Goal: Transaction & Acquisition: Purchase product/service

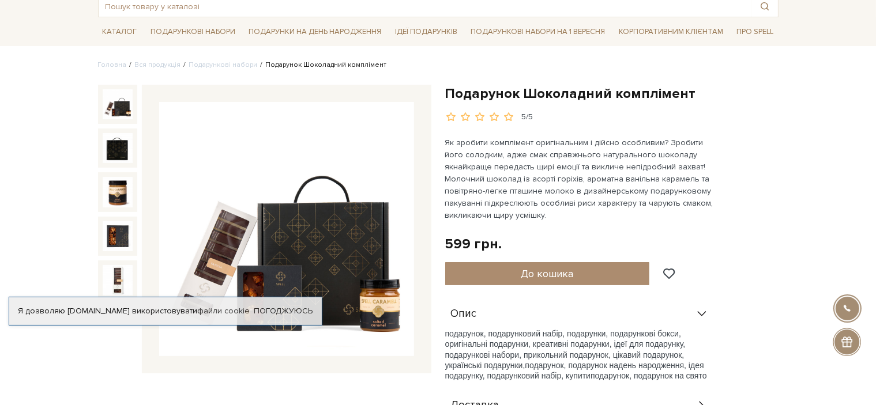
scroll to position [173, 0]
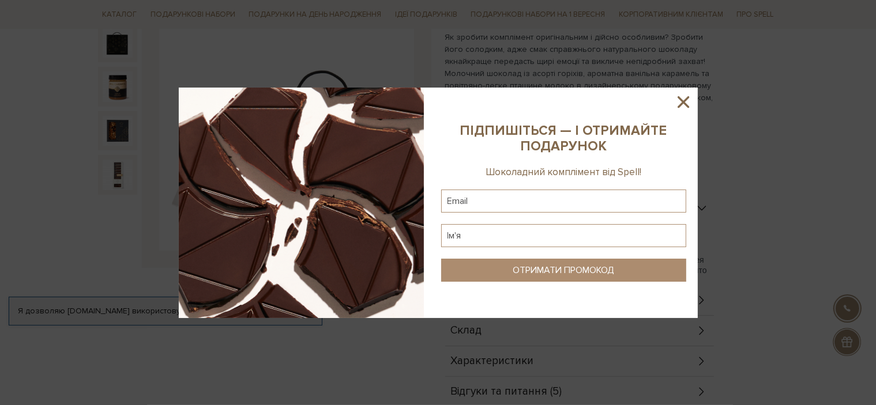
click at [678, 102] on icon at bounding box center [684, 102] width 20 height 20
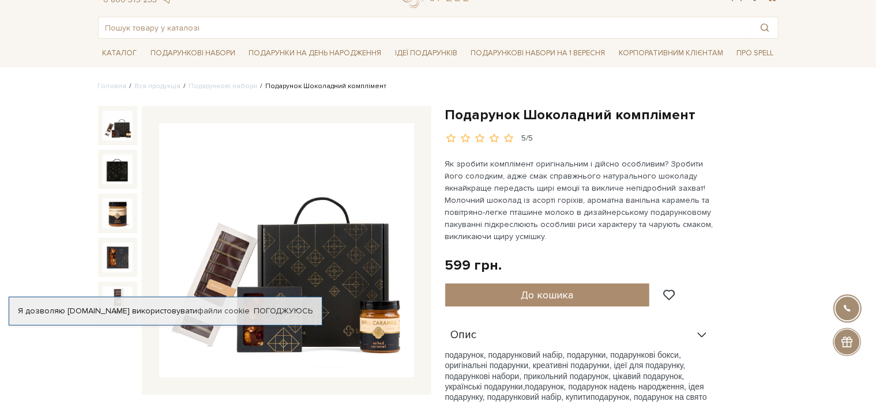
scroll to position [0, 0]
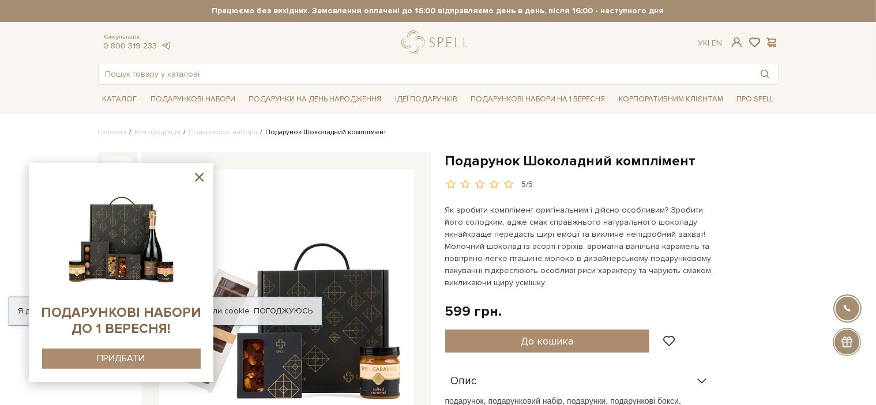
click at [102, 240] on div at bounding box center [117, 259] width 39 height 39
click at [111, 245] on img at bounding box center [118, 260] width 30 height 30
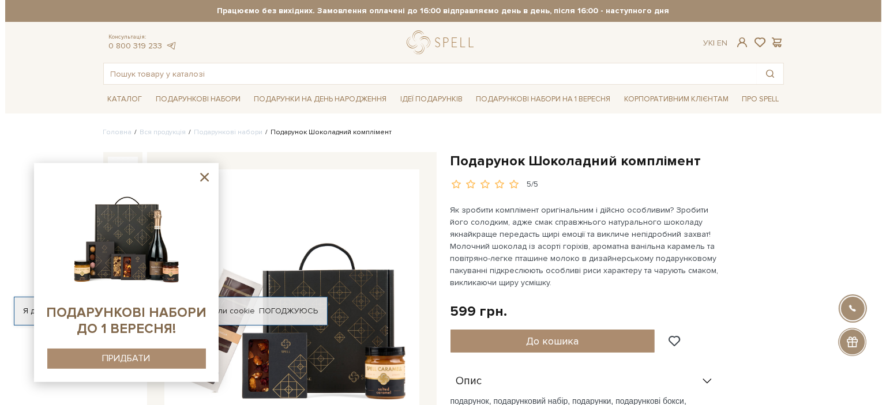
click div
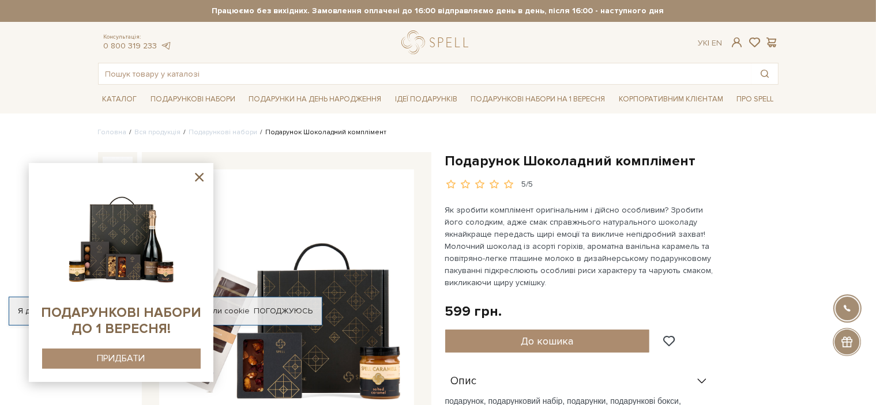
click at [108, 289] on img at bounding box center [118, 304] width 30 height 30
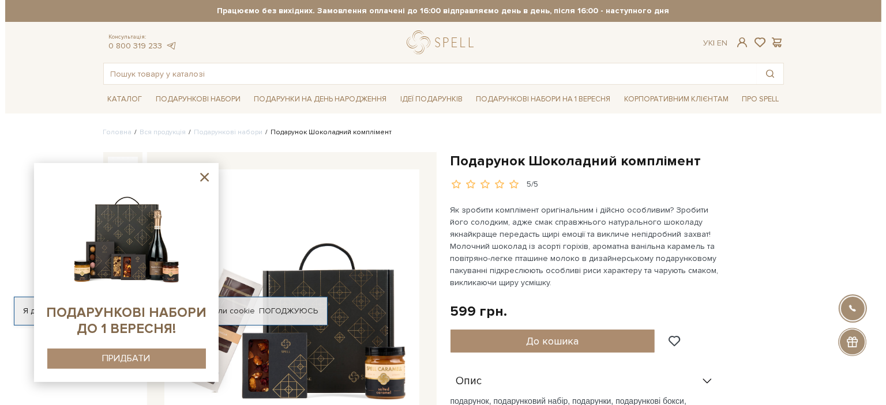
click div
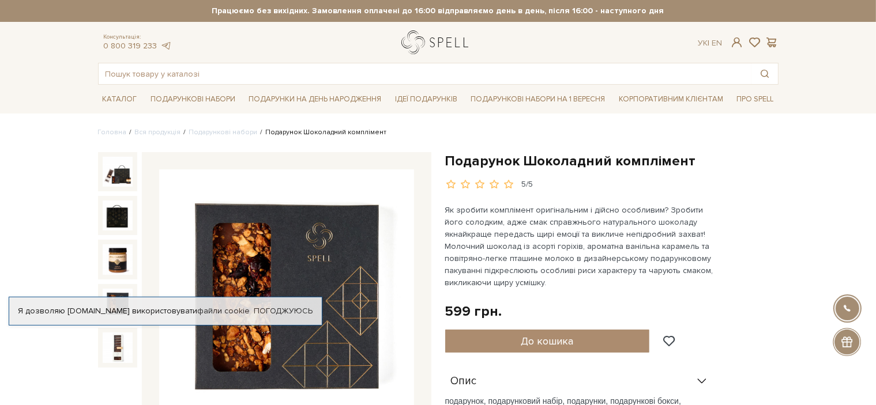
click at [412, 42] on link "logo" at bounding box center [437, 43] width 72 height 24
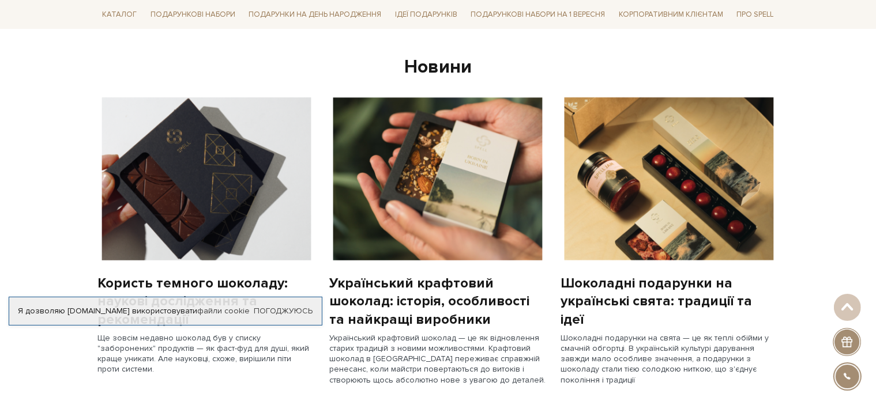
scroll to position [865, 0]
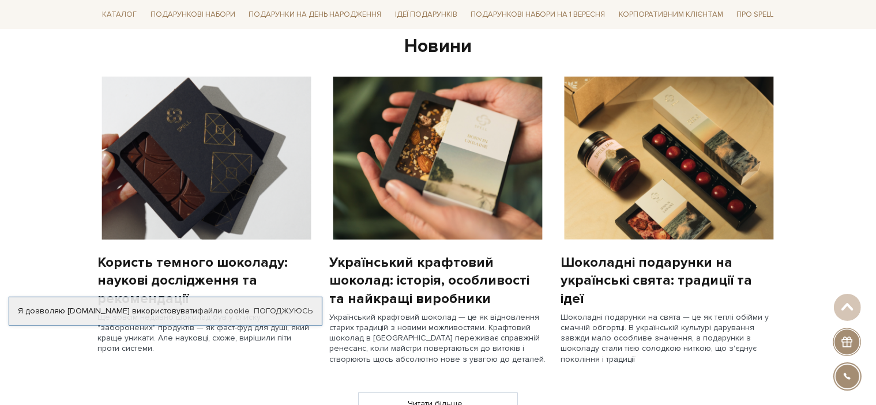
click at [664, 207] on img at bounding box center [669, 158] width 217 height 163
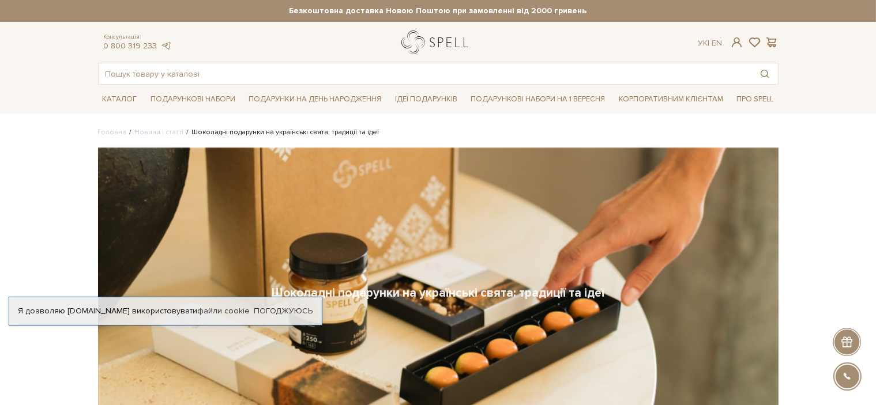
click at [429, 46] on link "logo" at bounding box center [437, 43] width 72 height 24
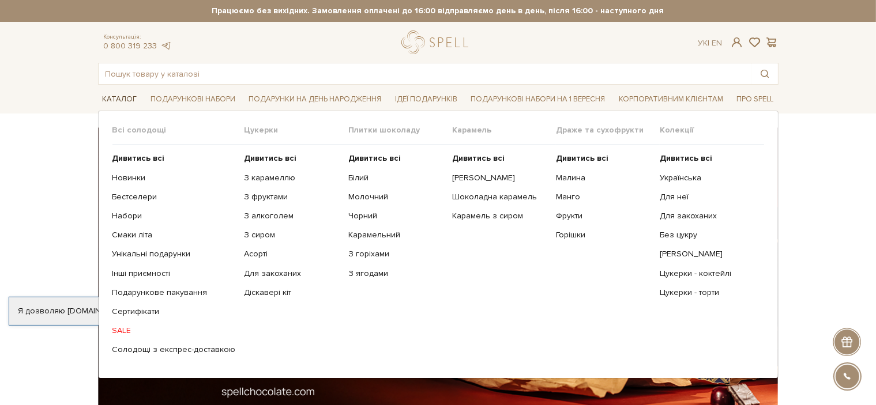
click at [118, 103] on link "Каталог" at bounding box center [120, 100] width 44 height 18
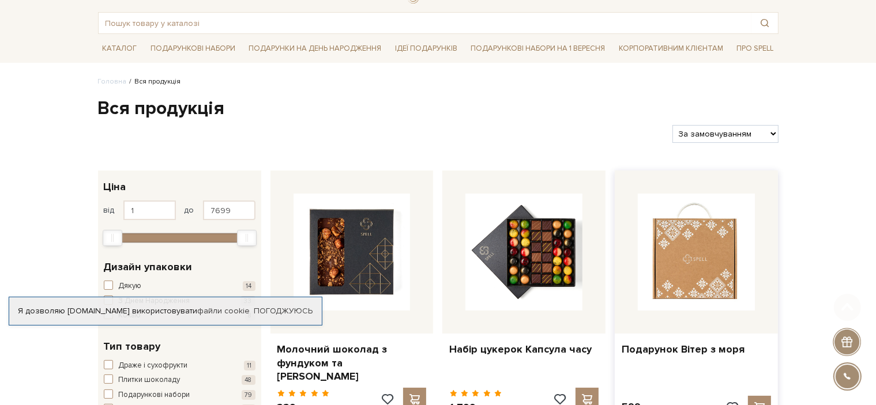
scroll to position [115, 0]
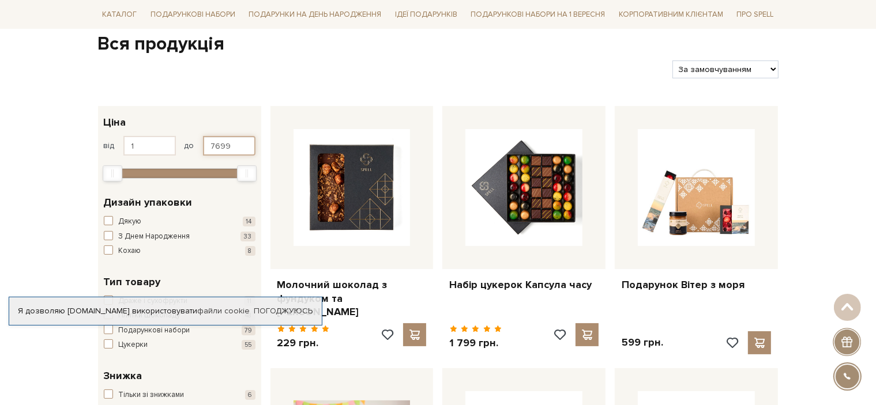
click at [249, 140] on input "7699" at bounding box center [229, 146] width 52 height 20
click at [240, 144] on input "7699" at bounding box center [229, 146] width 52 height 20
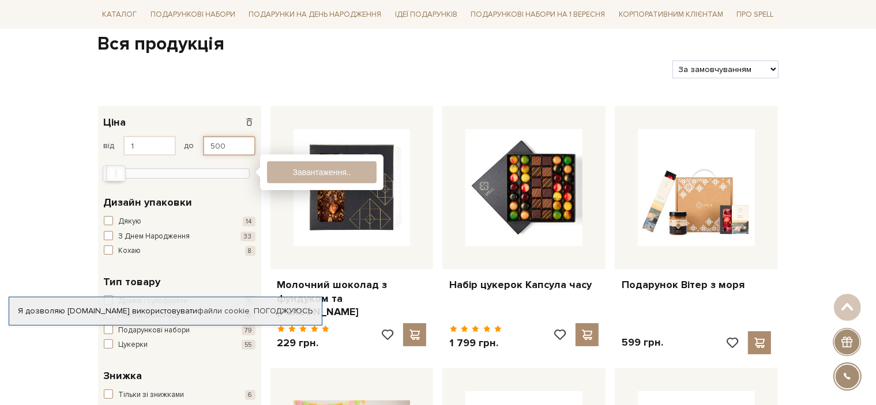
type input "500"
click at [338, 171] on button "Показати 166 товарів" at bounding box center [322, 172] width 110 height 22
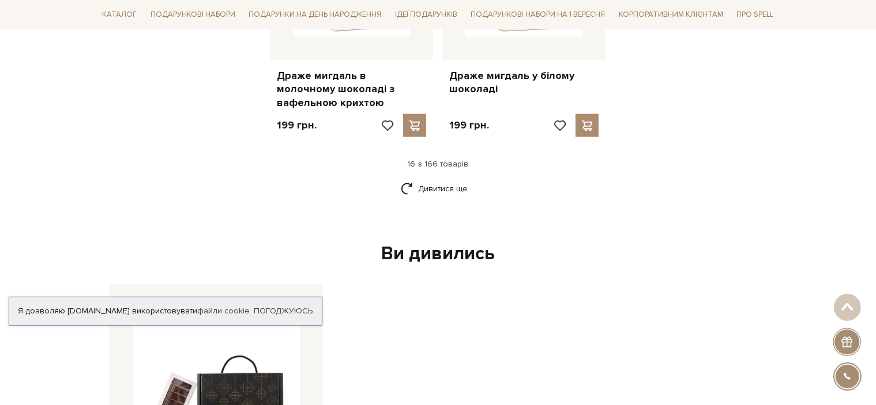
scroll to position [1615, 0]
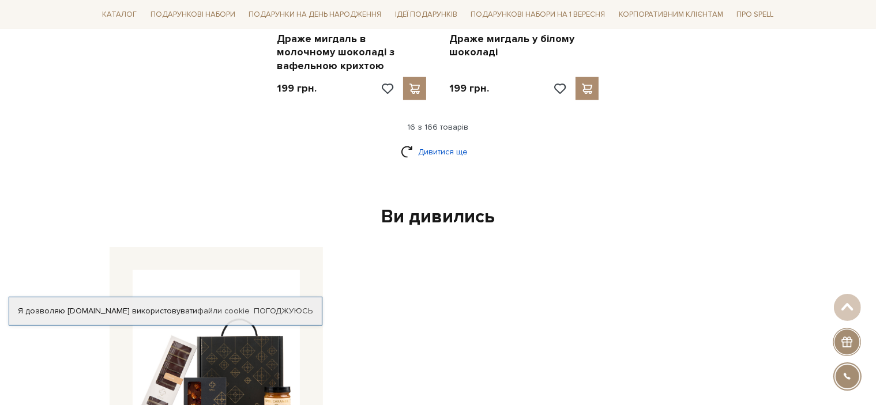
drag, startPoint x: 434, startPoint y: 149, endPoint x: 463, endPoint y: 159, distance: 30.3
click at [435, 149] on link "Дивитися ще" at bounding box center [438, 152] width 75 height 20
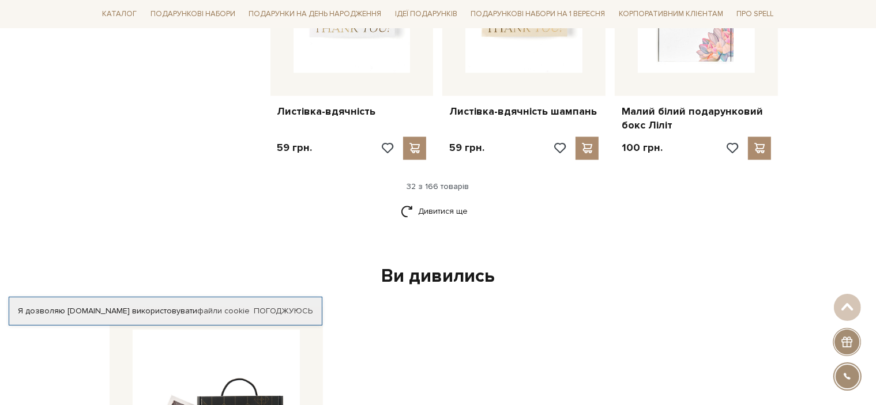
scroll to position [2826, 0]
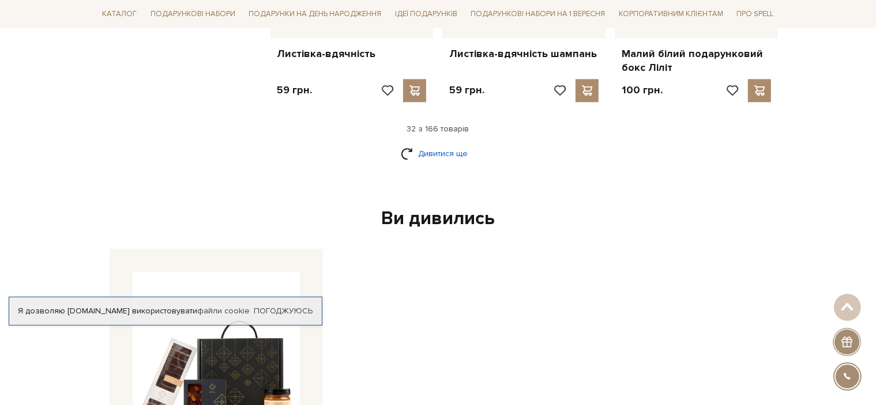
click at [428, 144] on link "Дивитися ще" at bounding box center [438, 154] width 75 height 20
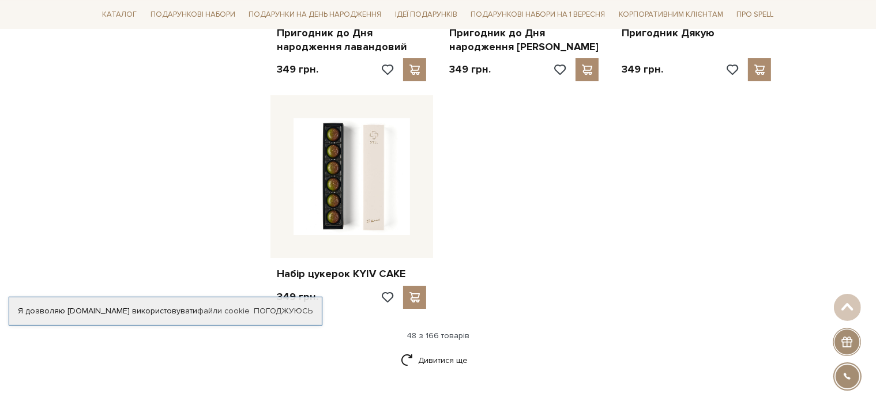
scroll to position [4152, 0]
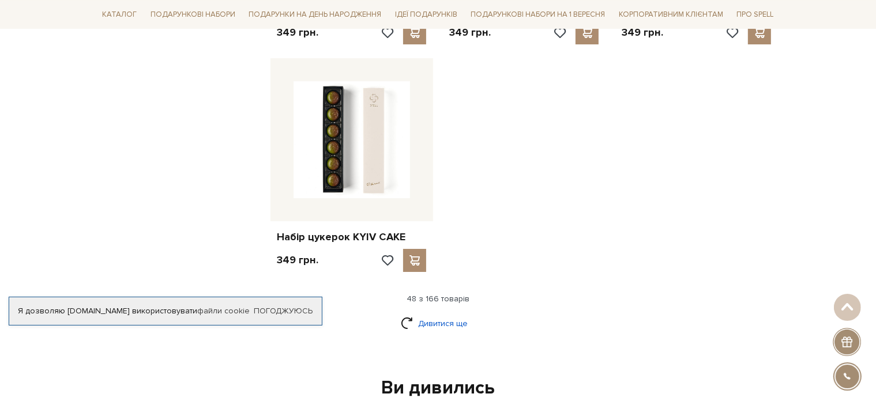
click at [430, 314] on link "Дивитися ще" at bounding box center [438, 324] width 75 height 20
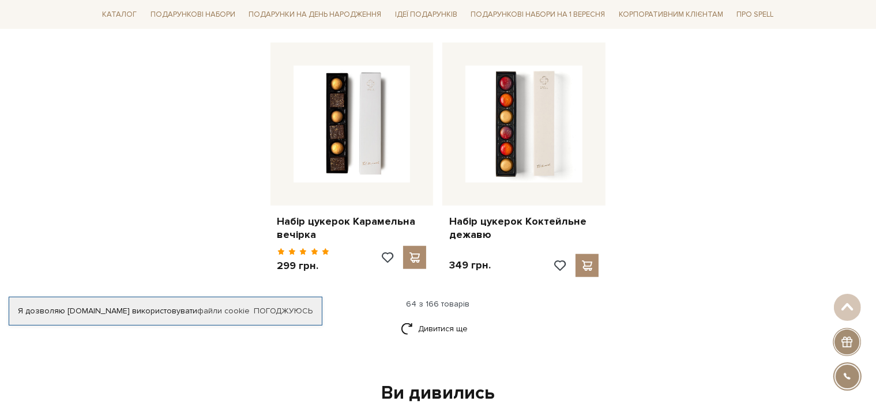
scroll to position [5421, 0]
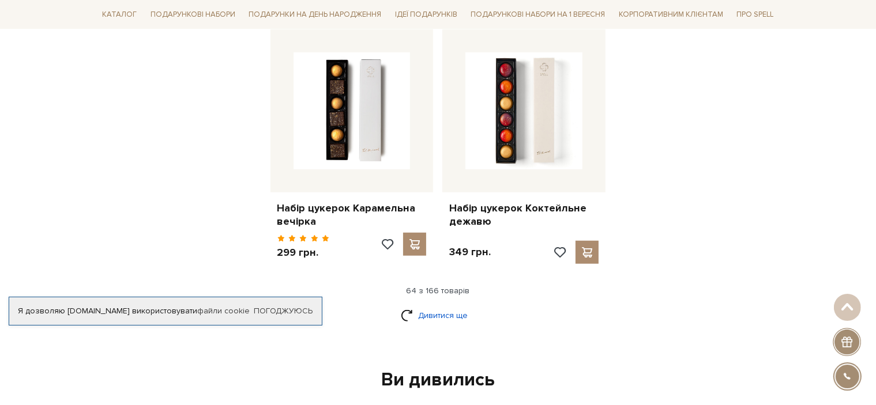
click at [441, 306] on link "Дивитися ще" at bounding box center [438, 316] width 75 height 20
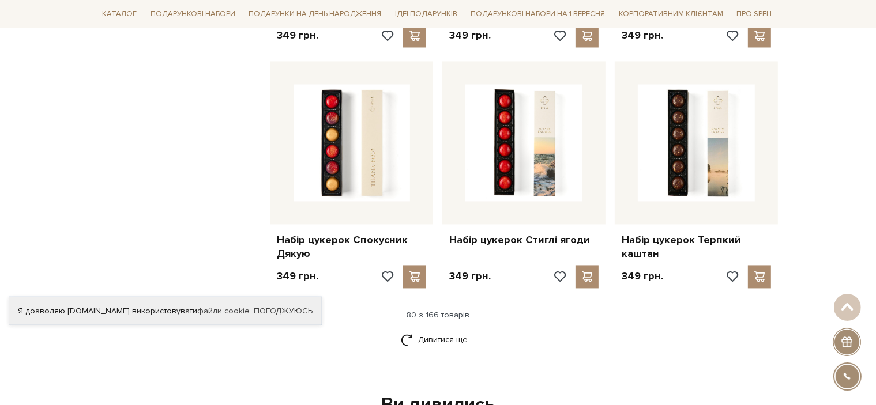
scroll to position [6748, 0]
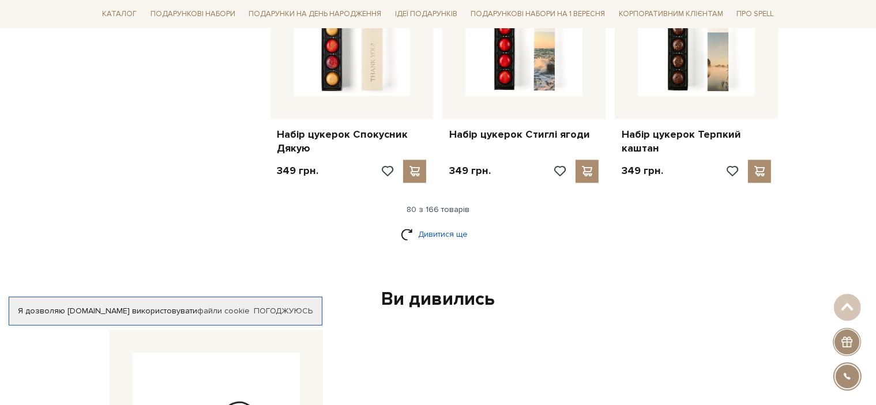
click at [420, 224] on link "Дивитися ще" at bounding box center [438, 234] width 75 height 20
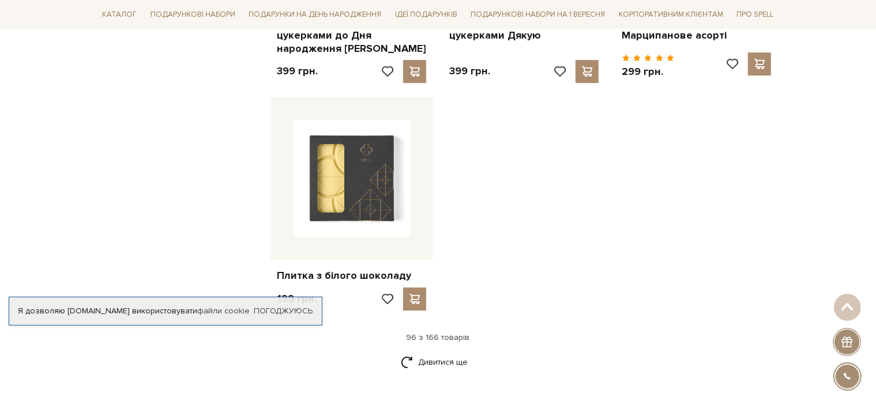
scroll to position [8190, 0]
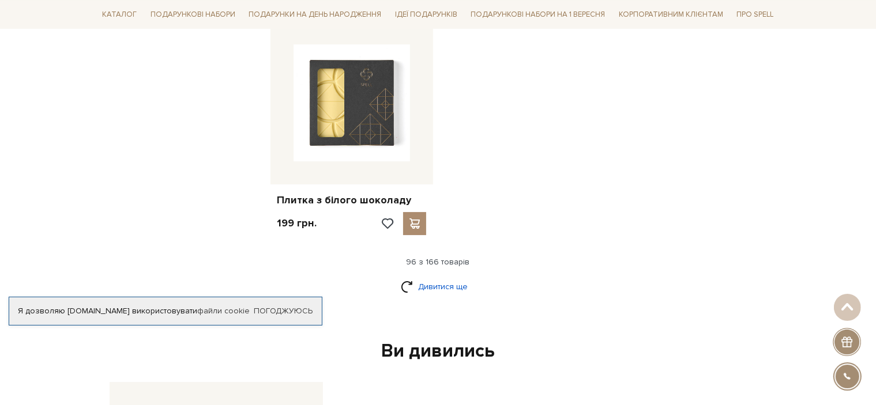
click at [427, 277] on link "Дивитися ще" at bounding box center [438, 287] width 75 height 20
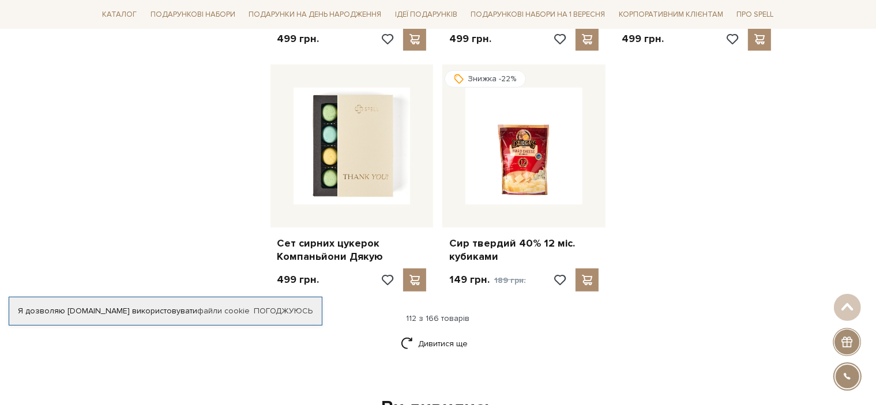
scroll to position [9401, 0]
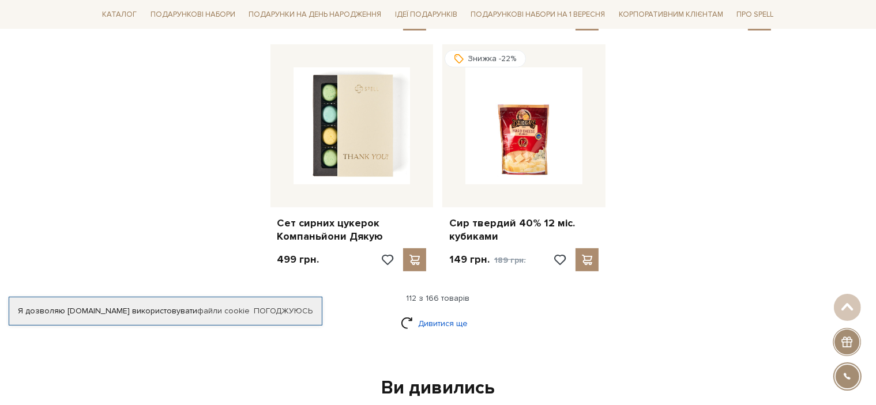
click at [441, 314] on link "Дивитися ще" at bounding box center [438, 324] width 75 height 20
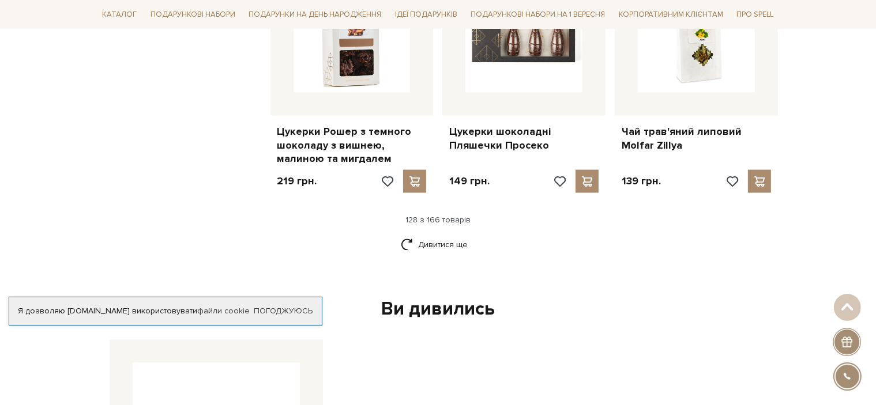
scroll to position [10727, 0]
click at [419, 235] on link "Дивитися ще" at bounding box center [438, 245] width 75 height 20
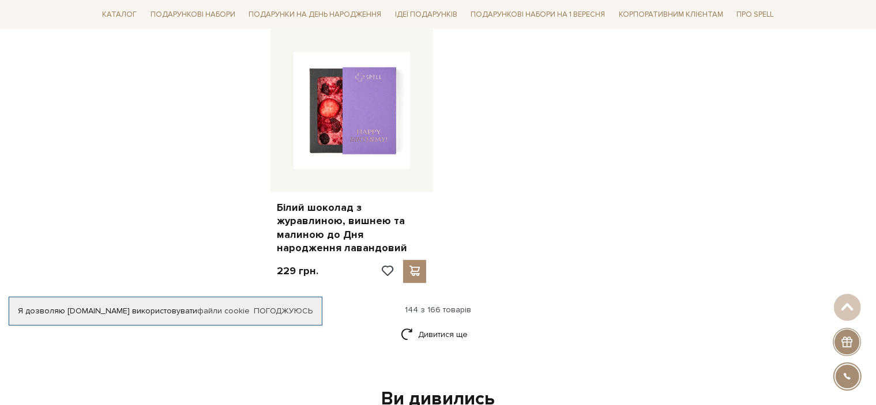
scroll to position [12169, 0]
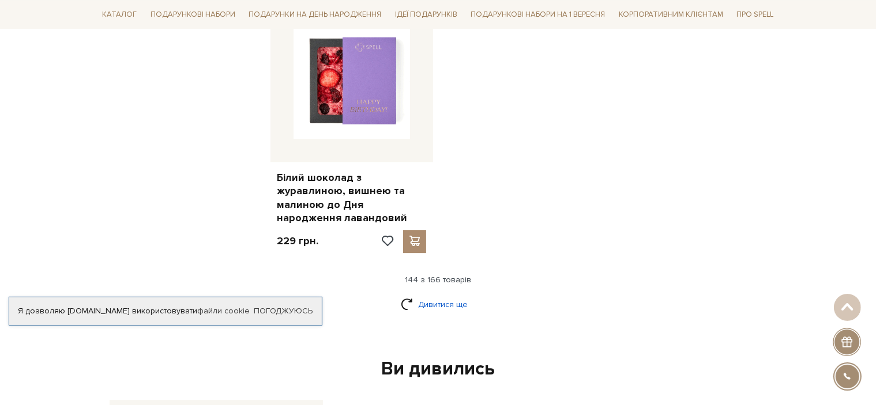
click at [447, 295] on link "Дивитися ще" at bounding box center [438, 305] width 75 height 20
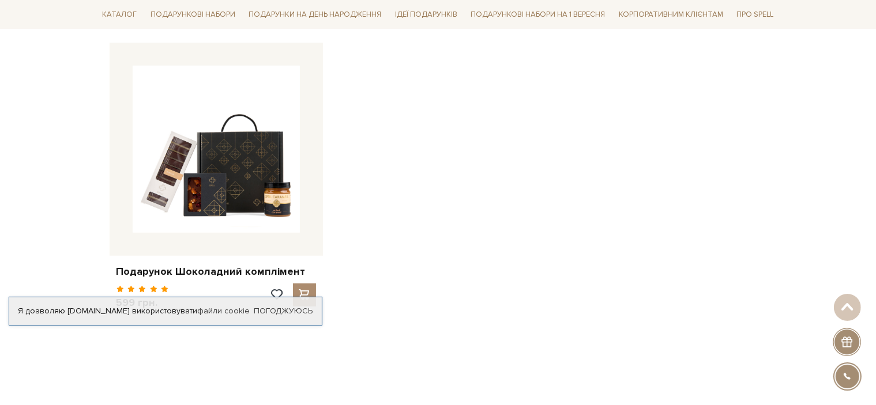
scroll to position [13784, 0]
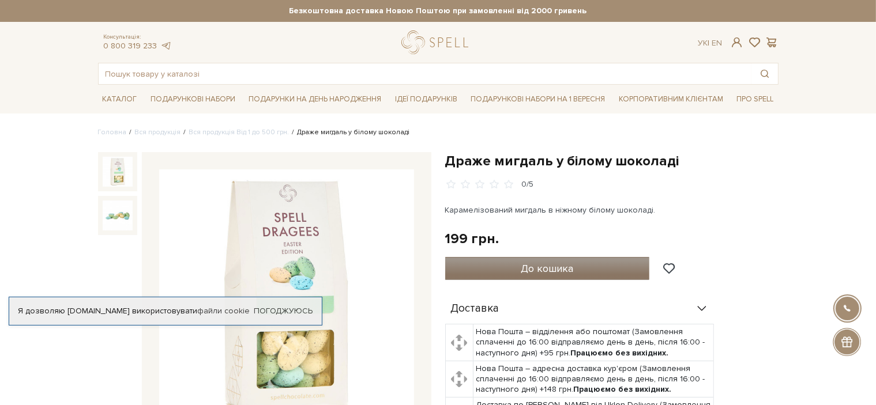
click at [538, 269] on span "До кошика" at bounding box center [547, 268] width 52 height 13
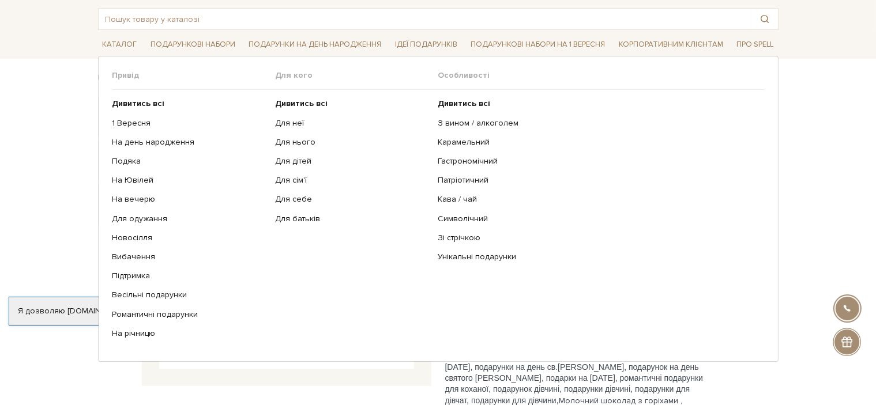
scroll to position [58, 0]
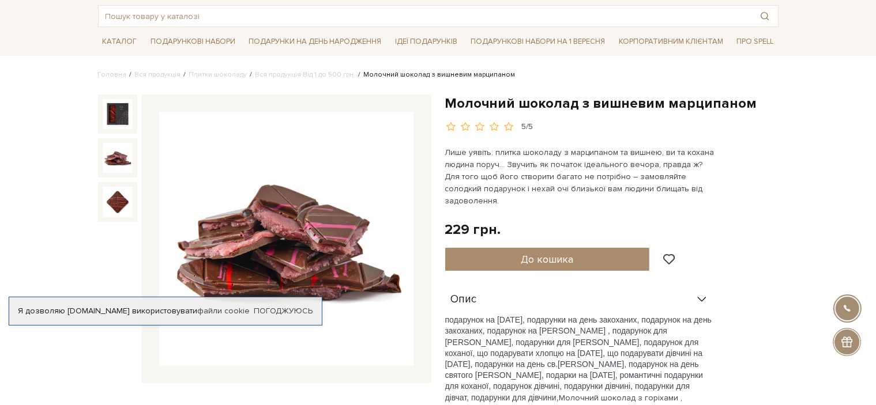
click at [124, 153] on img at bounding box center [118, 158] width 30 height 30
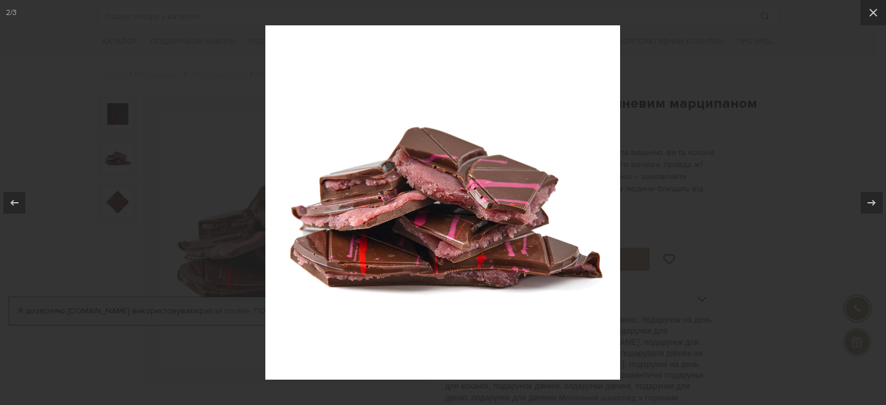
click at [800, 144] on div at bounding box center [443, 202] width 886 height 405
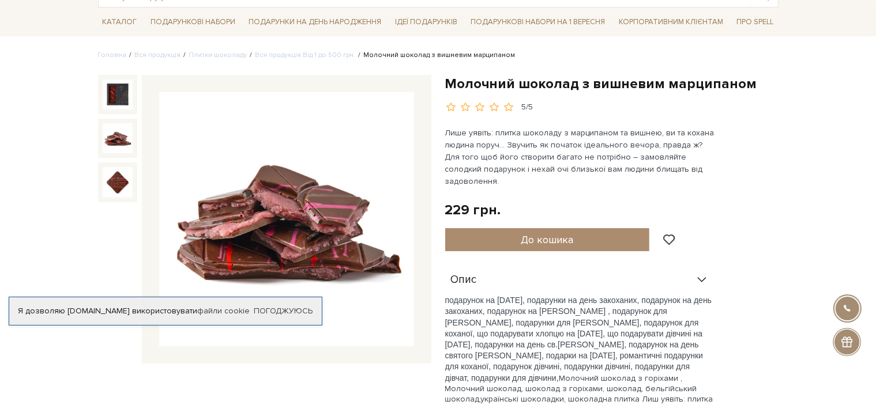
scroll to position [58, 0]
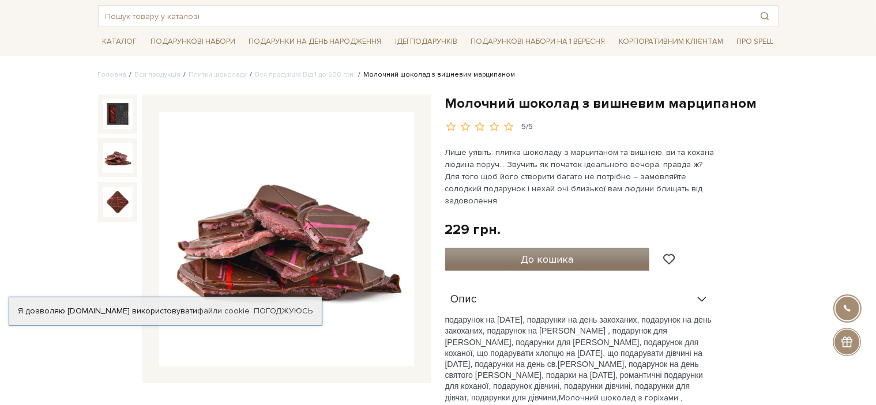
click at [505, 248] on button "До кошика" at bounding box center [547, 259] width 205 height 23
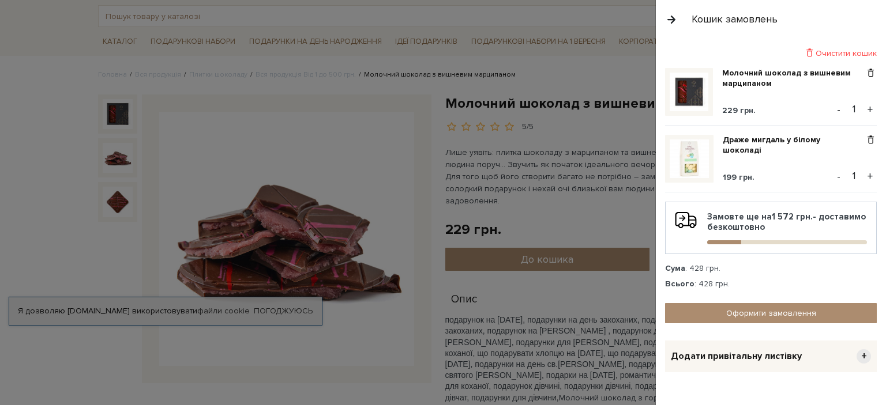
click at [420, 144] on div at bounding box center [443, 202] width 886 height 405
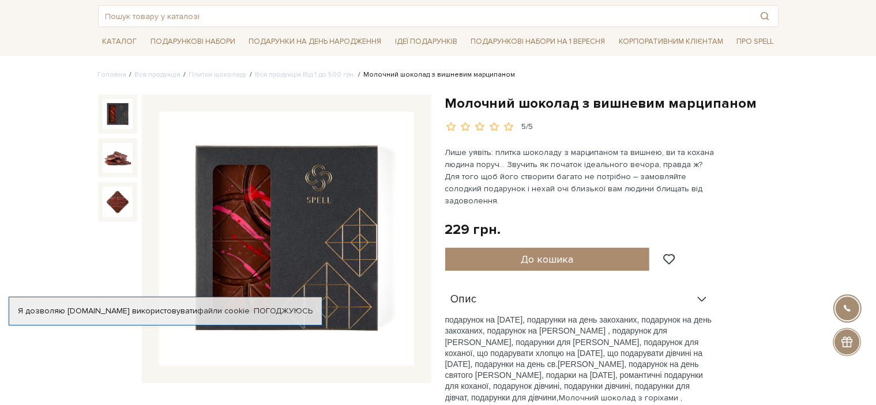
click at [132, 115] on img at bounding box center [118, 114] width 30 height 30
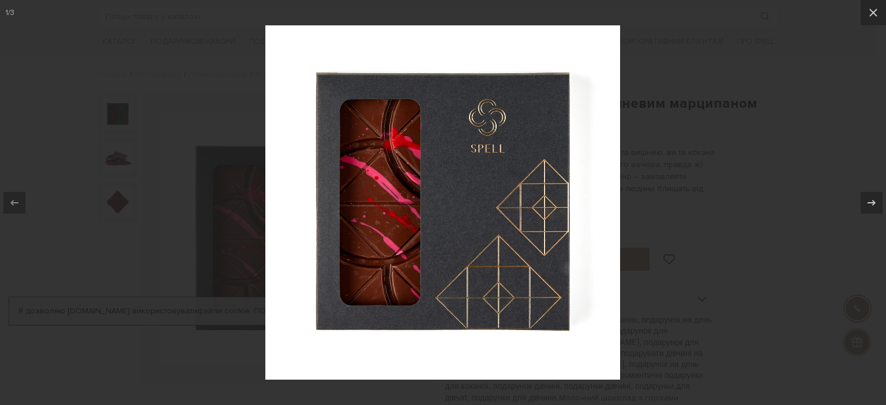
click at [690, 133] on div at bounding box center [443, 202] width 886 height 405
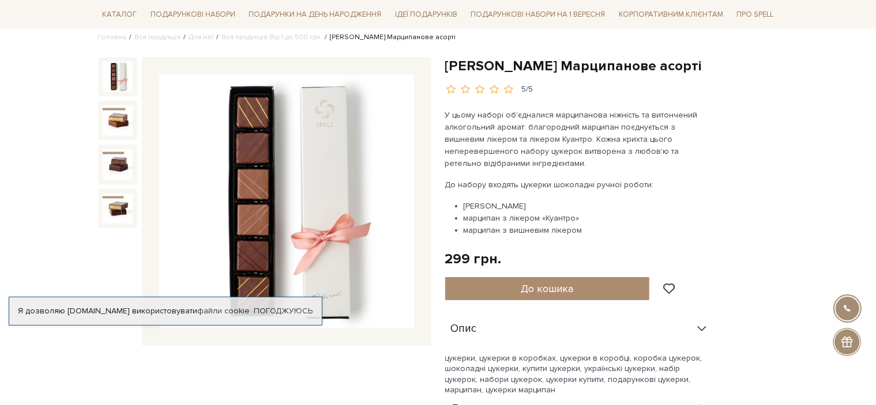
scroll to position [115, 0]
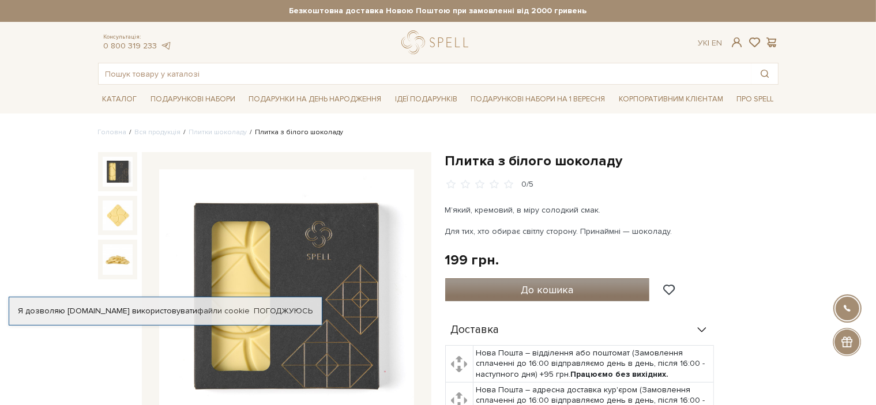
click at [521, 291] on span "До кошика" at bounding box center [547, 290] width 52 height 13
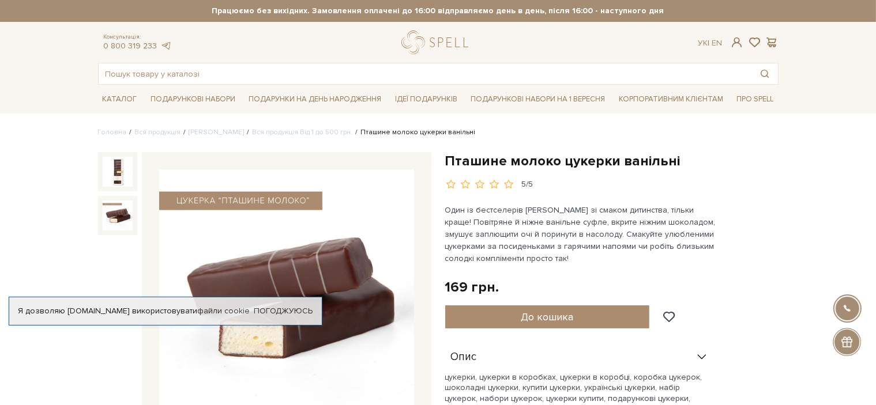
click at [122, 217] on img at bounding box center [118, 216] width 30 height 30
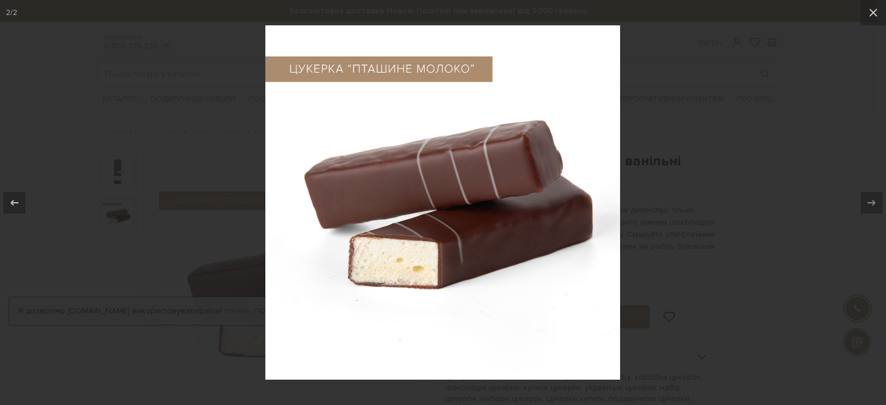
click at [752, 193] on div at bounding box center [443, 202] width 886 height 405
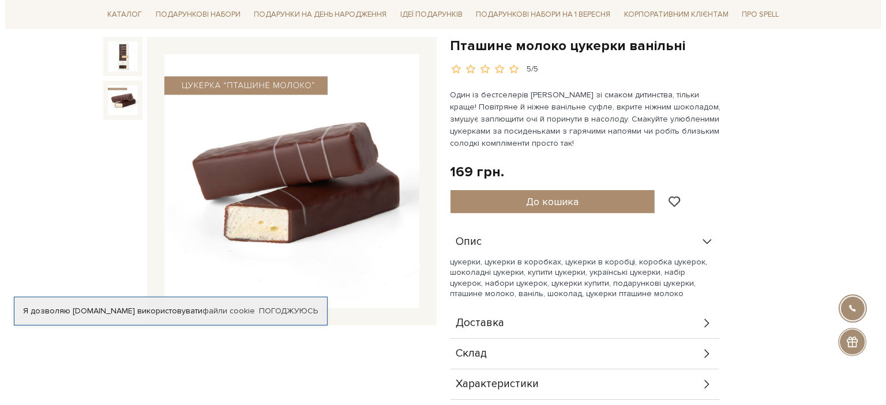
scroll to position [58, 0]
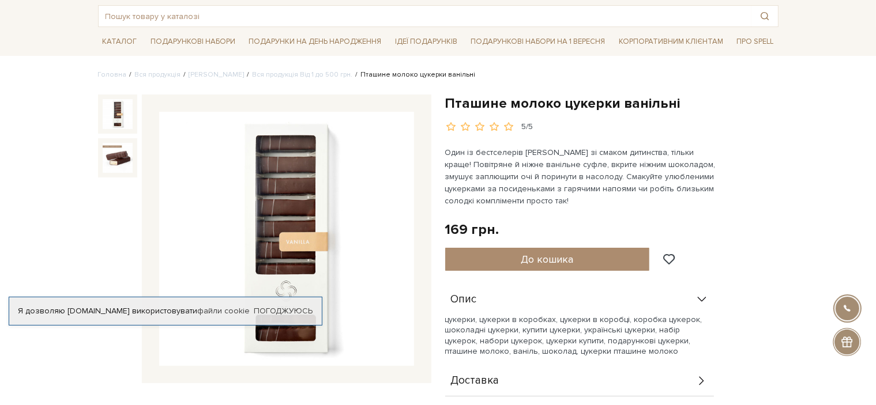
click at [104, 112] on img at bounding box center [118, 114] width 30 height 30
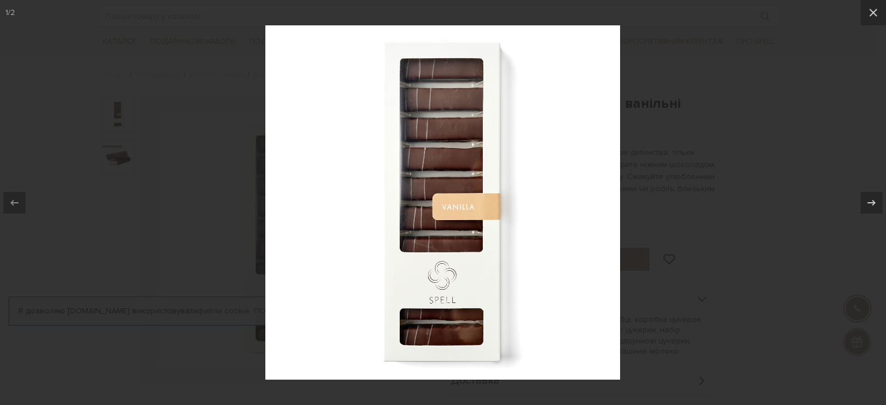
click at [687, 204] on div at bounding box center [443, 202] width 886 height 405
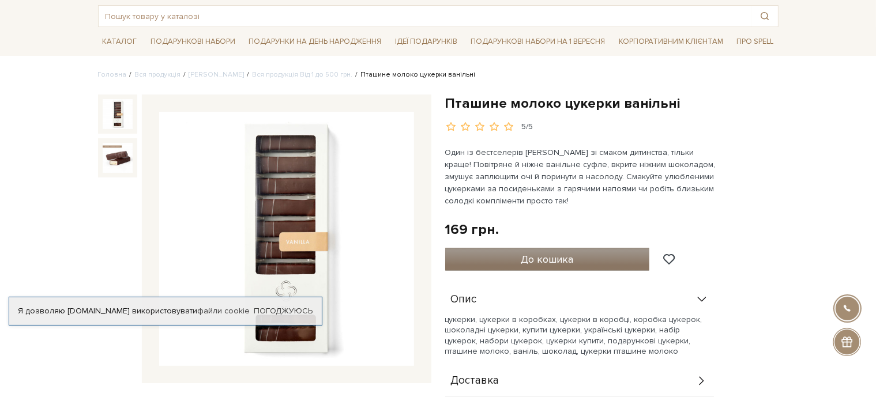
click at [548, 264] on span "До кошика" at bounding box center [547, 259] width 52 height 13
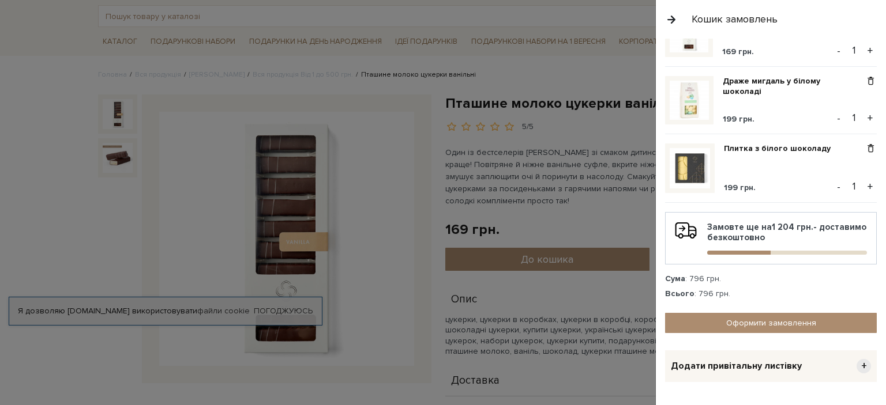
scroll to position [155, 0]
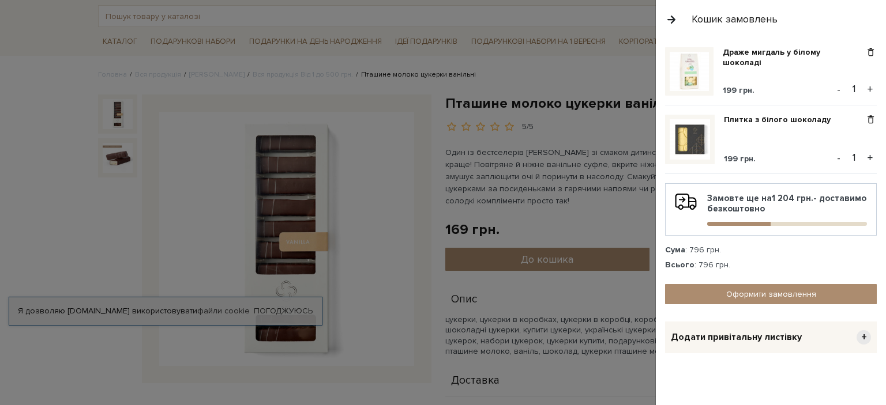
click at [845, 328] on div "Додати привітальну листівку +" at bounding box center [771, 338] width 212 height 32
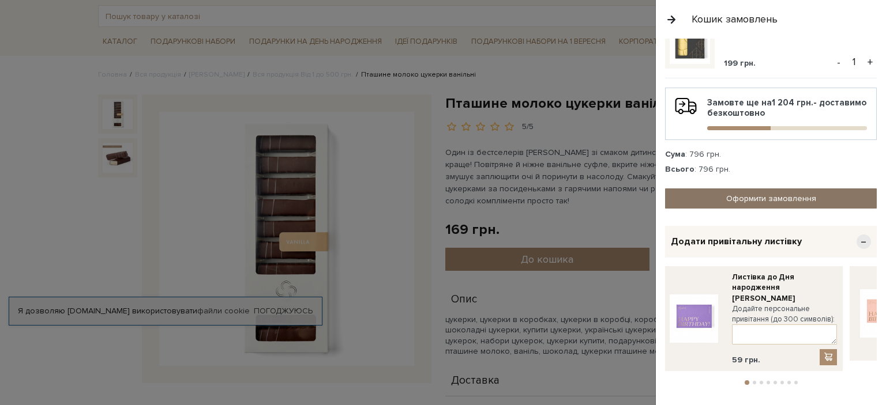
scroll to position [270, 0]
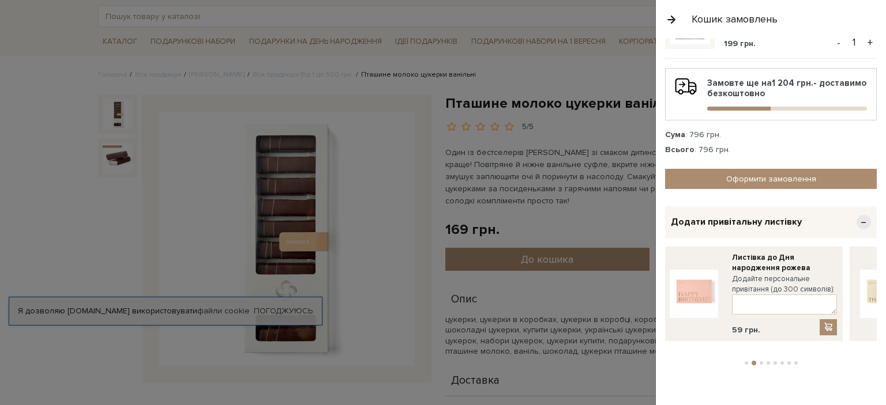
drag, startPoint x: 854, startPoint y: 299, endPoint x: 631, endPoint y: 307, distance: 223.3
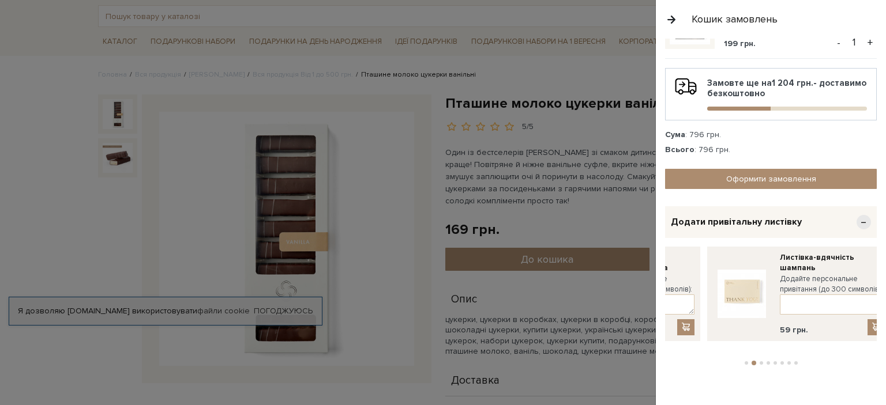
drag, startPoint x: 744, startPoint y: 283, endPoint x: 624, endPoint y: 285, distance: 120.0
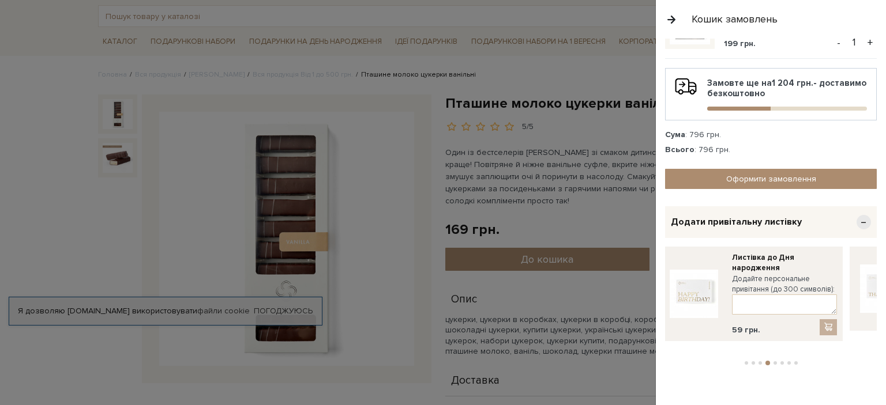
drag, startPoint x: 819, startPoint y: 284, endPoint x: 590, endPoint y: 280, distance: 229.0
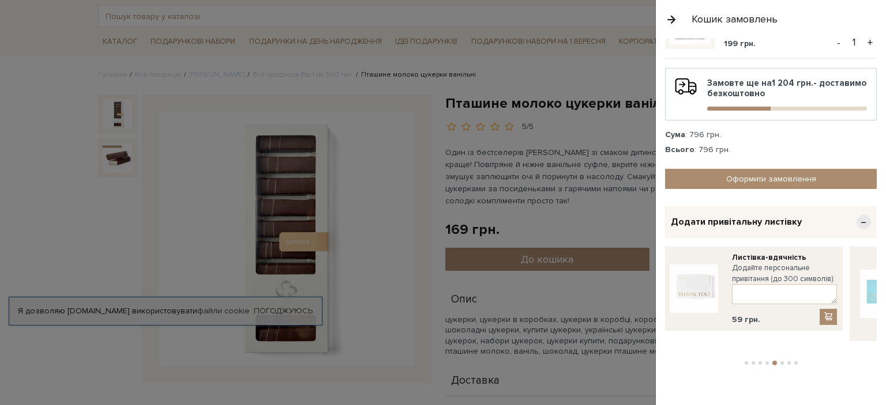
drag, startPoint x: 807, startPoint y: 272, endPoint x: 590, endPoint y: 277, distance: 216.9
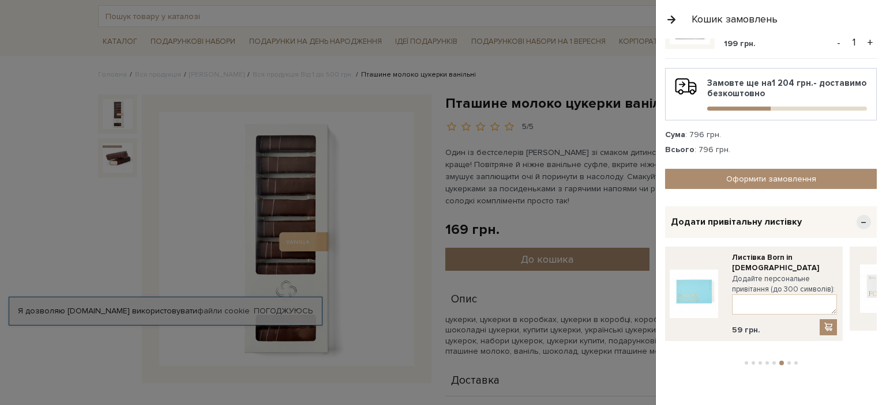
drag, startPoint x: 779, startPoint y: 273, endPoint x: 614, endPoint y: 270, distance: 165.0
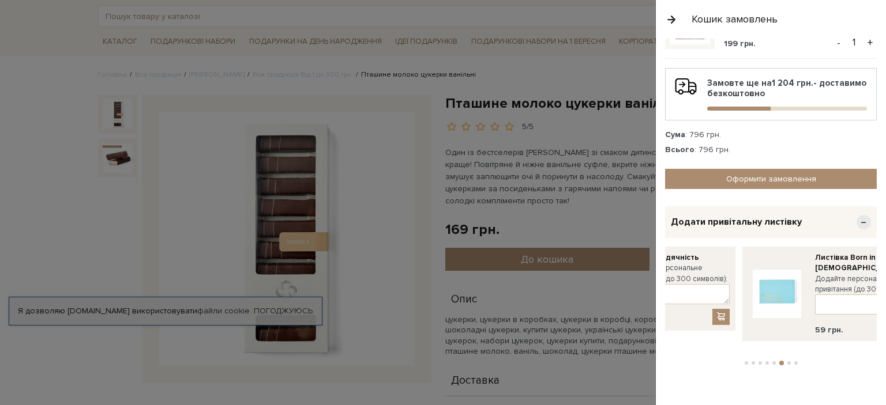
drag, startPoint x: 715, startPoint y: 264, endPoint x: 862, endPoint y: 274, distance: 147.4
click at [801, 276] on img at bounding box center [777, 294] width 48 height 48
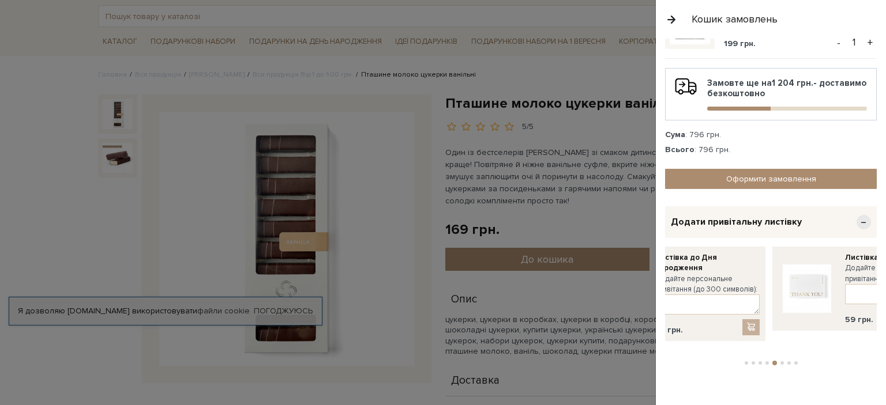
drag, startPoint x: 715, startPoint y: 270, endPoint x: 828, endPoint y: 281, distance: 113.5
click at [828, 281] on img at bounding box center [807, 289] width 48 height 48
drag, startPoint x: 806, startPoint y: 281, endPoint x: 817, endPoint y: 278, distance: 11.3
click at [818, 278] on img at bounding box center [808, 294] width 48 height 48
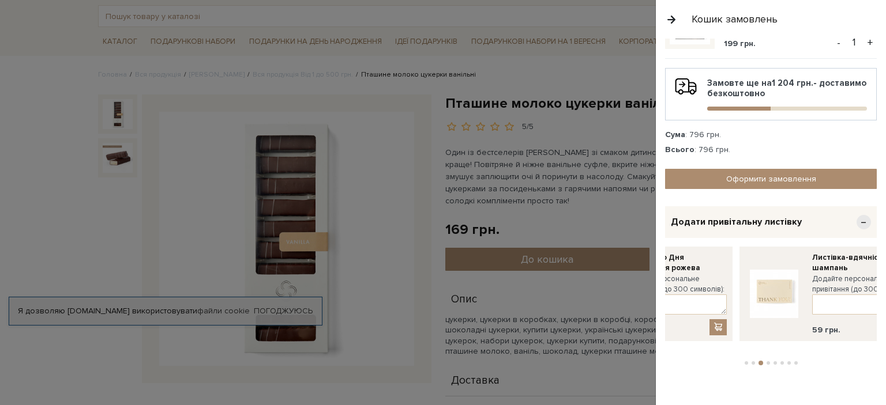
drag, startPoint x: 710, startPoint y: 281, endPoint x: 810, endPoint y: 285, distance: 100.5
click at [798, 285] on img at bounding box center [774, 294] width 48 height 48
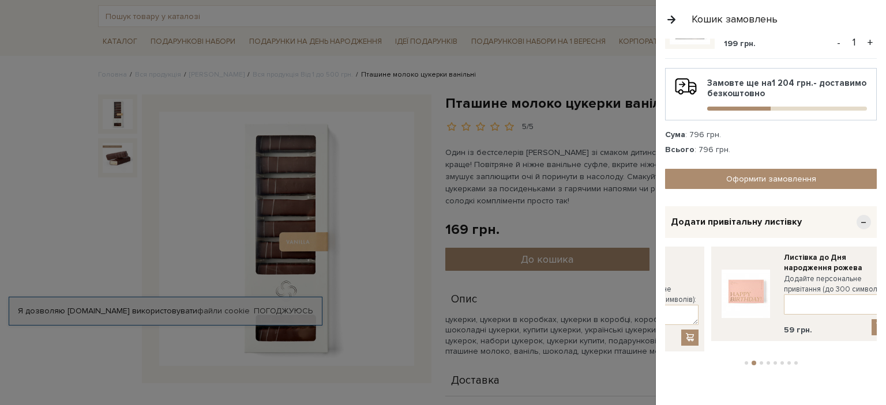
drag, startPoint x: 708, startPoint y: 278, endPoint x: 884, endPoint y: 277, distance: 175.9
click at [875, 277] on div "Очистити кошик Молочний шоколад з вишневим марципаном 229 грн. - 1 + Пташине мо…" at bounding box center [771, 222] width 230 height 367
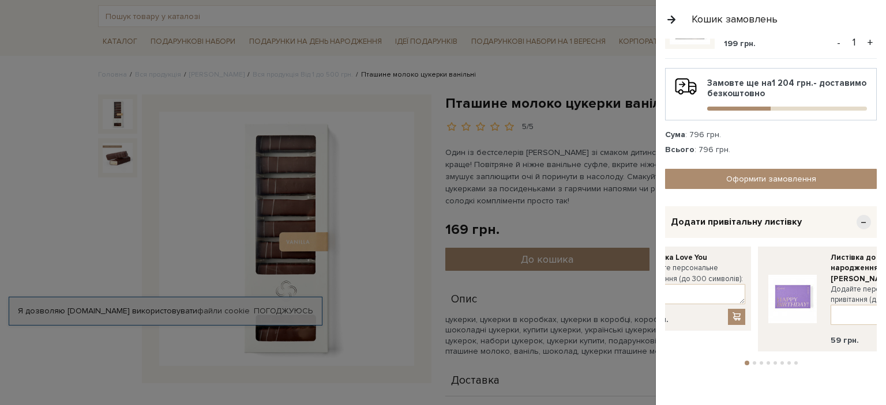
drag, startPoint x: 731, startPoint y: 274, endPoint x: 872, endPoint y: 272, distance: 141.3
click at [872, 272] on div "Очистити кошик Молочний шоколад з вишневим марципаном 229 грн. - 1 + Пташине мо…" at bounding box center [771, 222] width 230 height 367
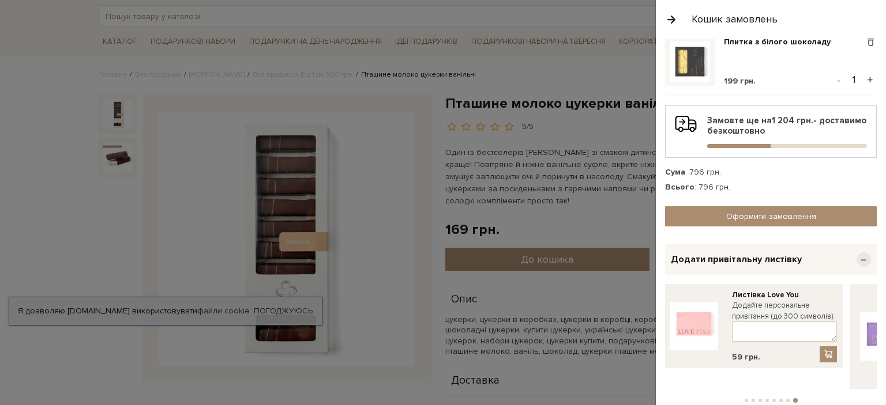
scroll to position [212, 0]
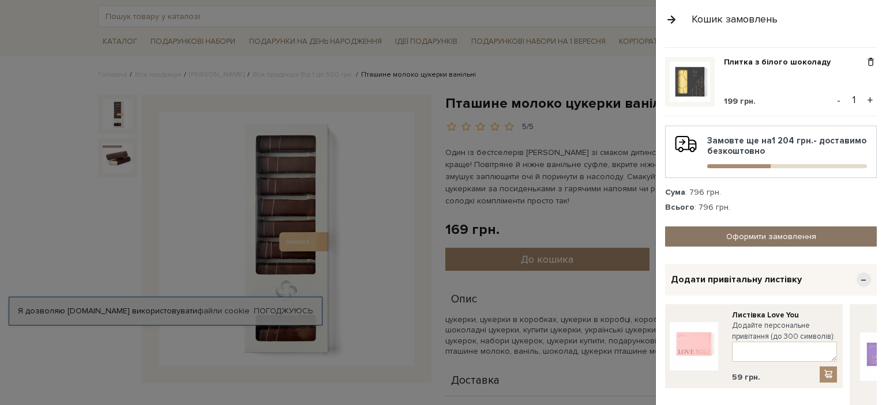
click at [764, 230] on link "Оформити замовлення" at bounding box center [771, 237] width 212 height 20
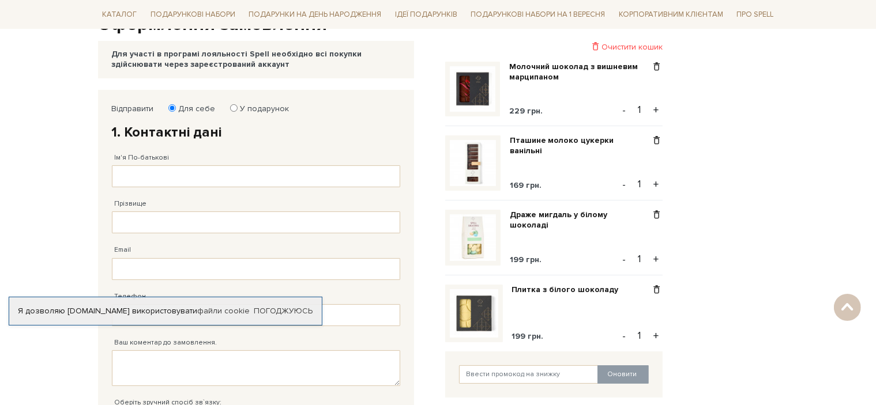
scroll to position [115, 0]
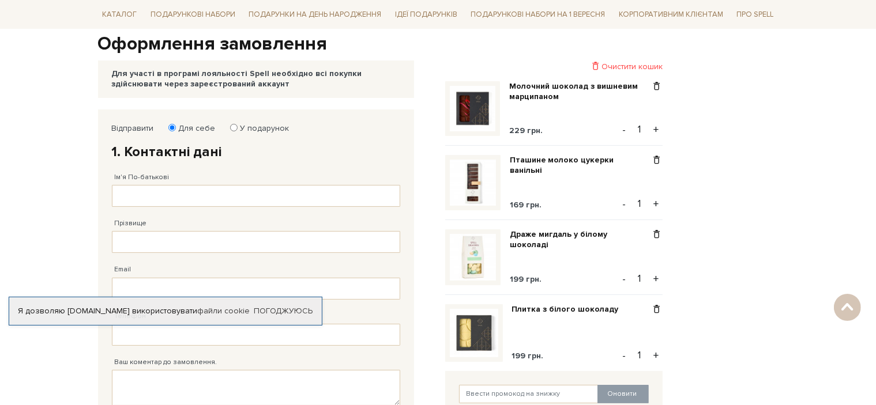
click at [235, 129] on label "У подарунок" at bounding box center [261, 128] width 57 height 10
click at [235, 129] on input "У подарунок" at bounding box center [233, 127] width 7 height 7
radio input "true"
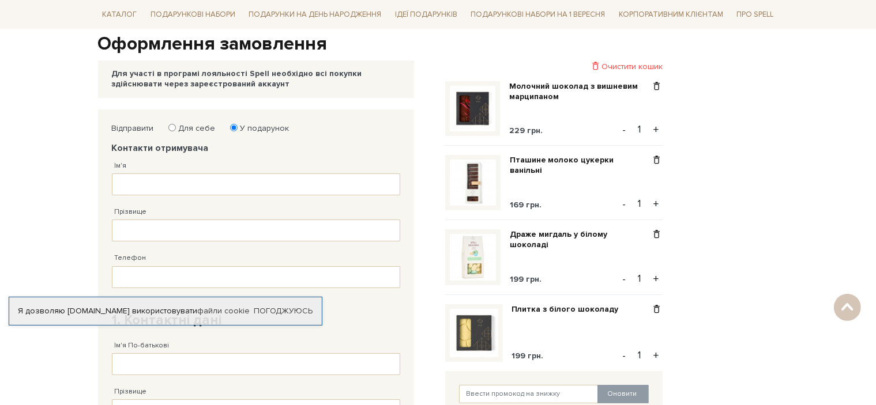
click at [178, 128] on label "Для себе" at bounding box center [193, 128] width 44 height 10
click at [176, 128] on input "Для себе" at bounding box center [171, 127] width 7 height 7
radio input "true"
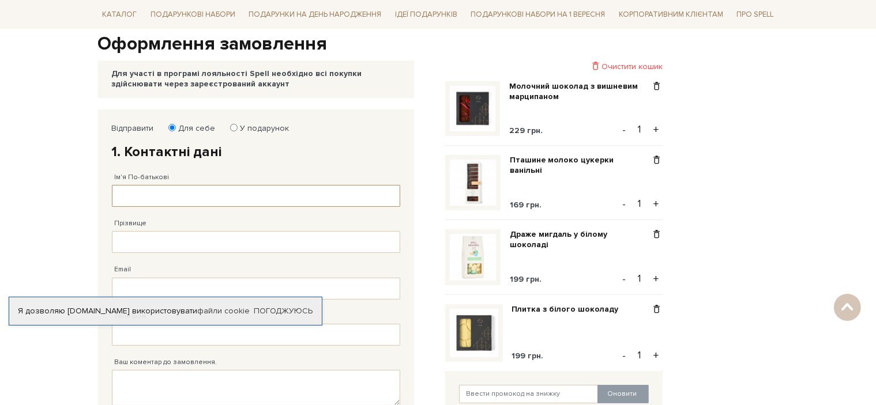
click at [143, 202] on input "Ім'я По-батькові" at bounding box center [256, 196] width 288 height 22
type input "[PERSON_NAME]"
click at [172, 238] on input "Прізвище" at bounding box center [256, 242] width 288 height 22
type input "Штирбул"
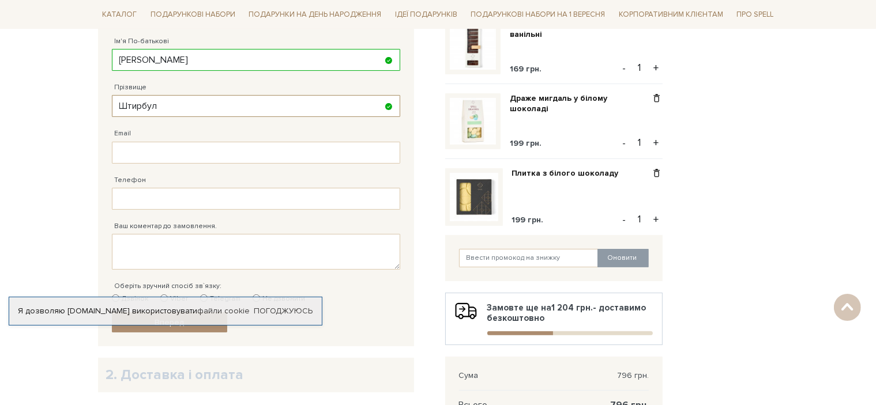
scroll to position [288, 0]
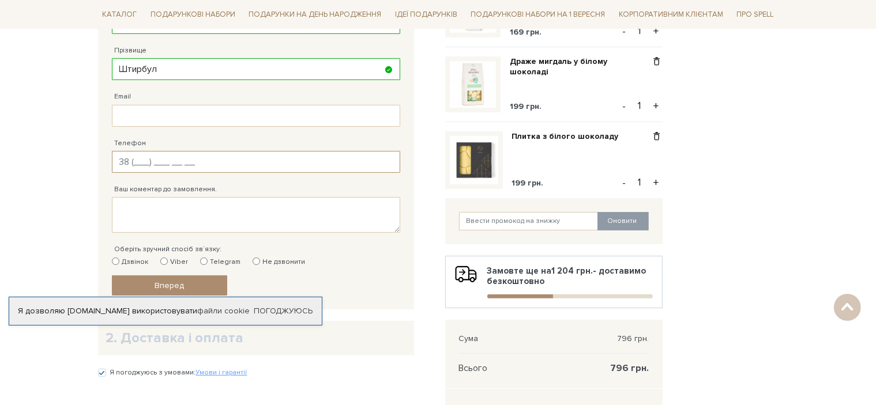
click at [168, 166] on input "Телефон" at bounding box center [256, 162] width 288 height 22
type input "[PHONE_NUMBER]"
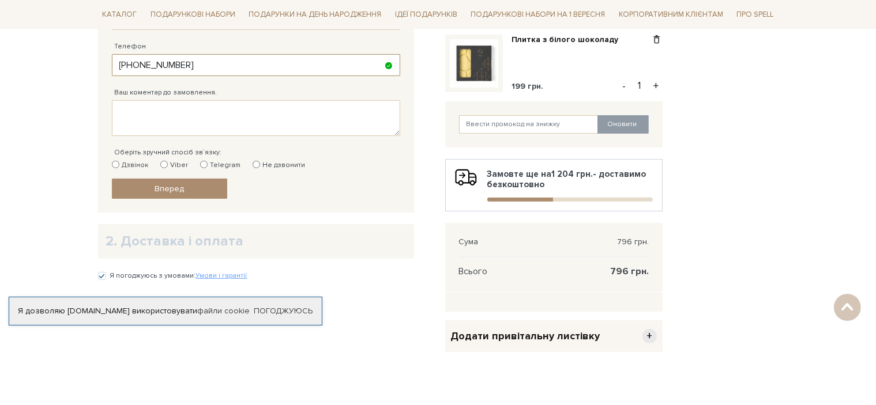
scroll to position [404, 0]
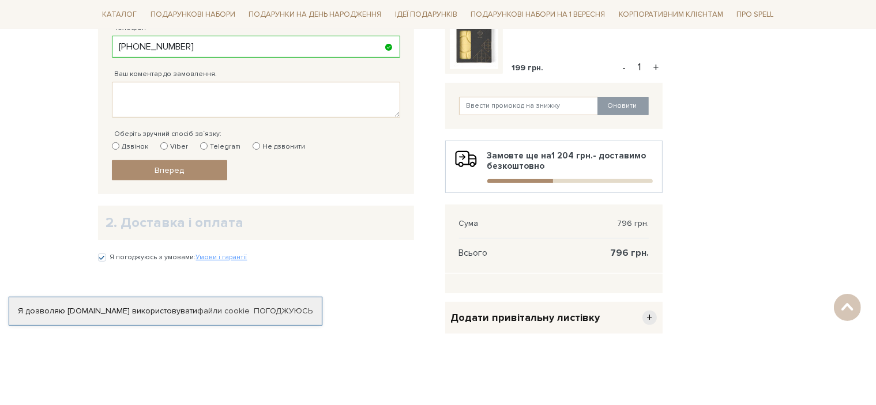
click at [163, 145] on input "Viber" at bounding box center [163, 145] width 7 height 7
radio input "true"
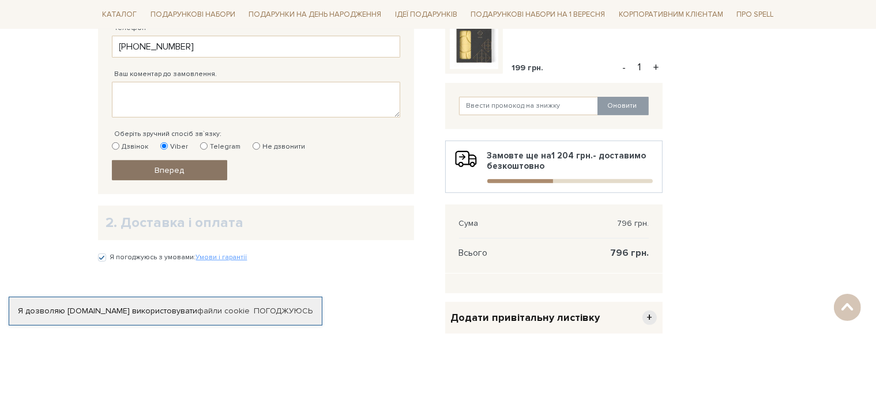
click at [187, 174] on link "Вперед" at bounding box center [169, 170] width 115 height 20
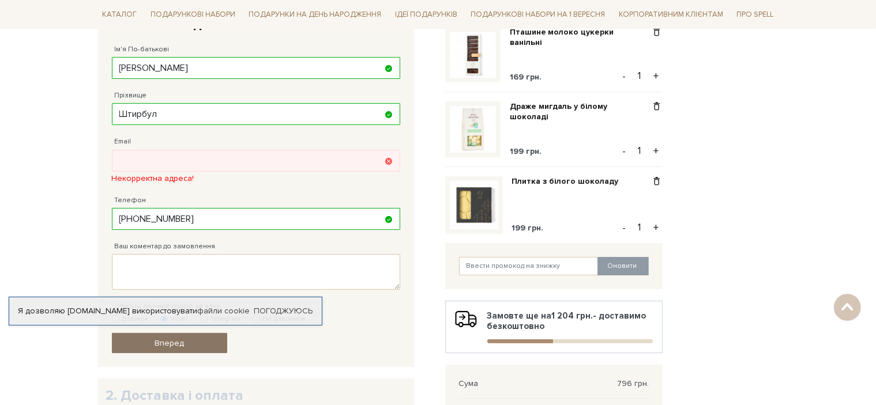
scroll to position [224, 0]
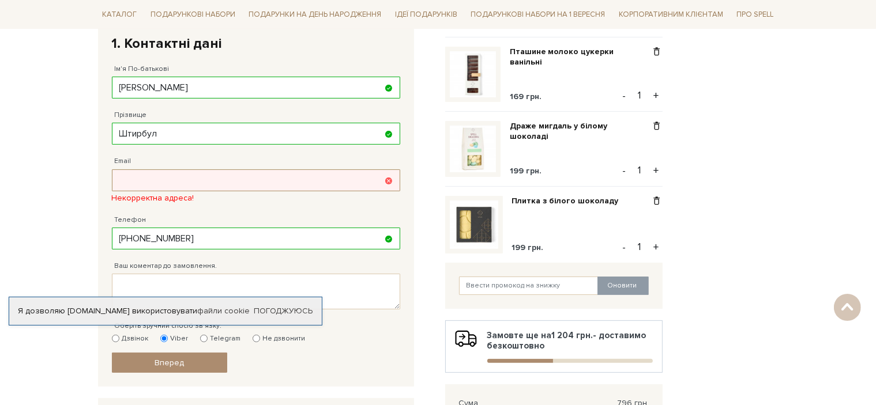
click at [187, 177] on input "Email" at bounding box center [256, 181] width 288 height 22
click at [187, 177] on input "st" at bounding box center [256, 181] width 288 height 22
click at [182, 181] on input "st." at bounding box center [256, 181] width 288 height 22
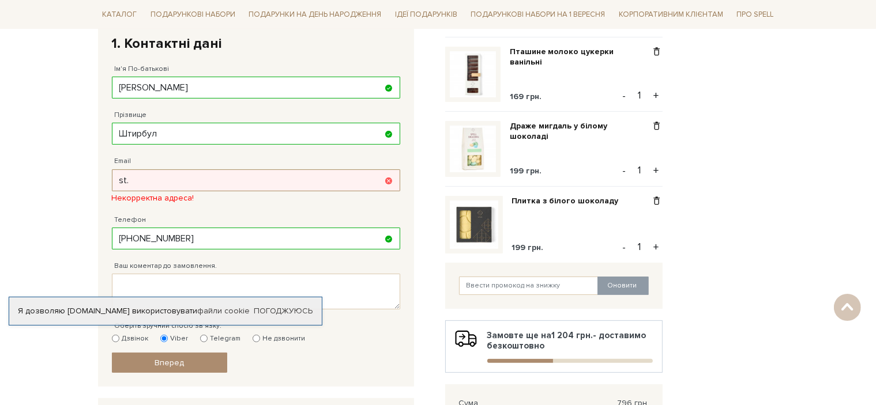
click at [182, 181] on input "st." at bounding box center [256, 181] width 288 height 22
paste input "oleg.11.99@gmail.com"
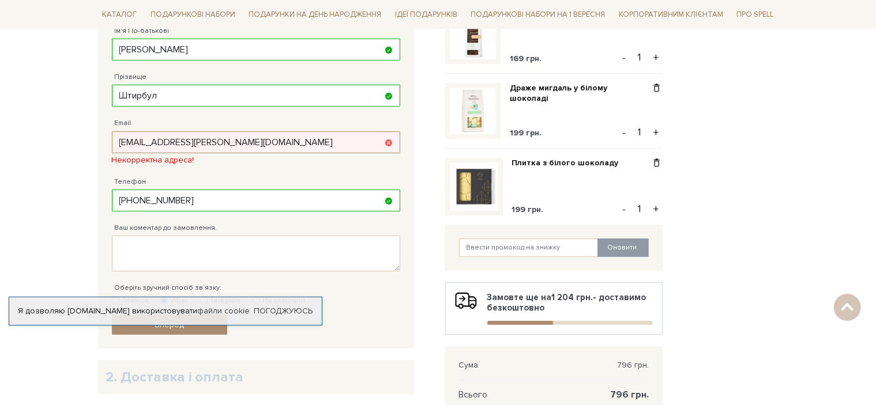
scroll to position [281, 0]
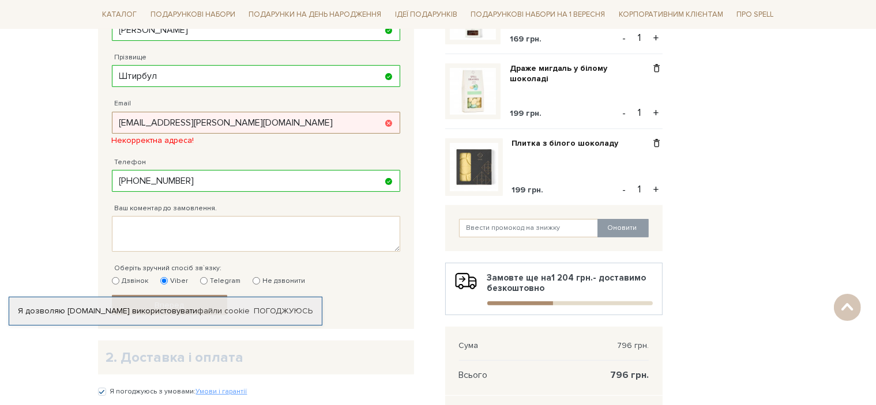
type input "st.oleg.11.99@gmail.com"
click at [267, 144] on fieldset "Відправити Для себе У подарунок 1. Контактні дані Ім'я По-батькові Олег Заповні…" at bounding box center [256, 136] width 288 height 358
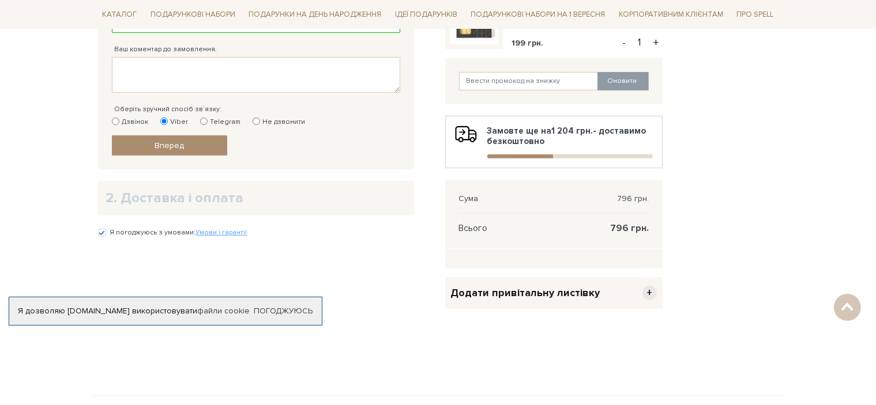
scroll to position [454, 0]
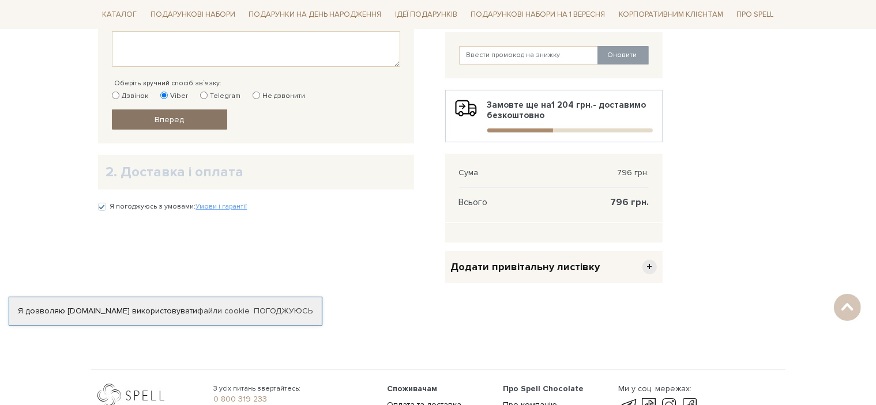
click at [174, 123] on link "Вперед" at bounding box center [169, 120] width 115 height 20
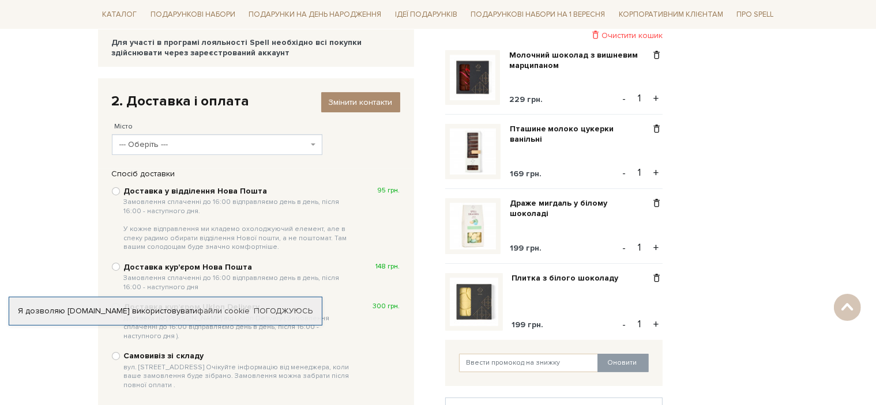
scroll to position [166, 0]
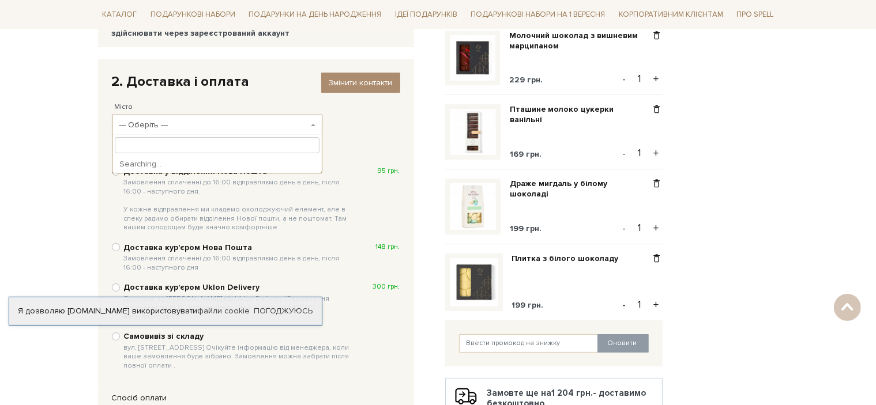
click at [279, 122] on span "--- Оберіть ---" at bounding box center [213, 125] width 189 height 12
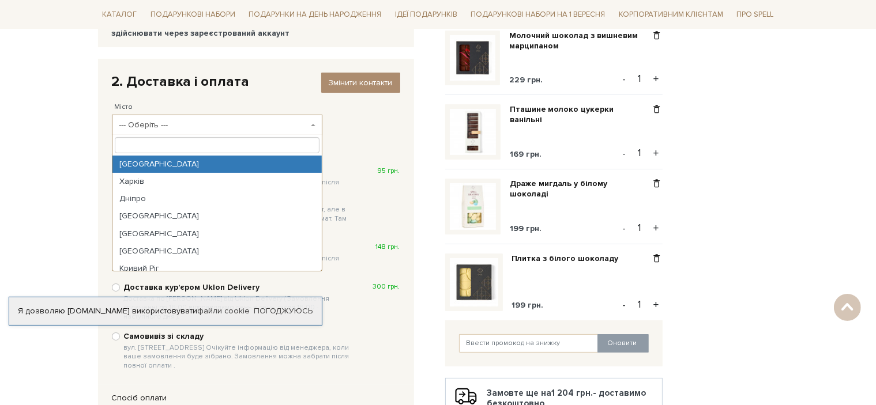
click at [219, 144] on input "search" at bounding box center [217, 145] width 205 height 16
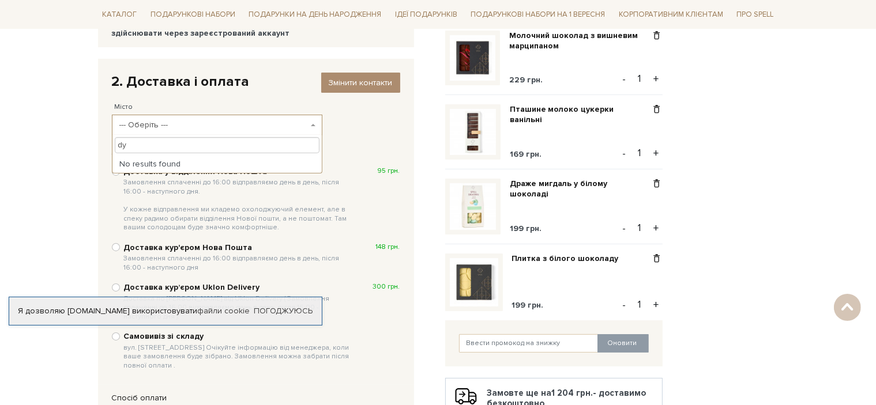
type input "d"
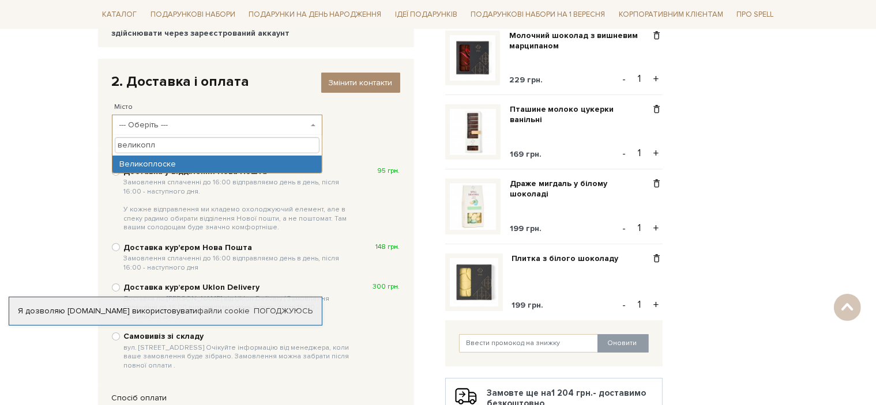
type input "великопл"
select select "Великоплоске"
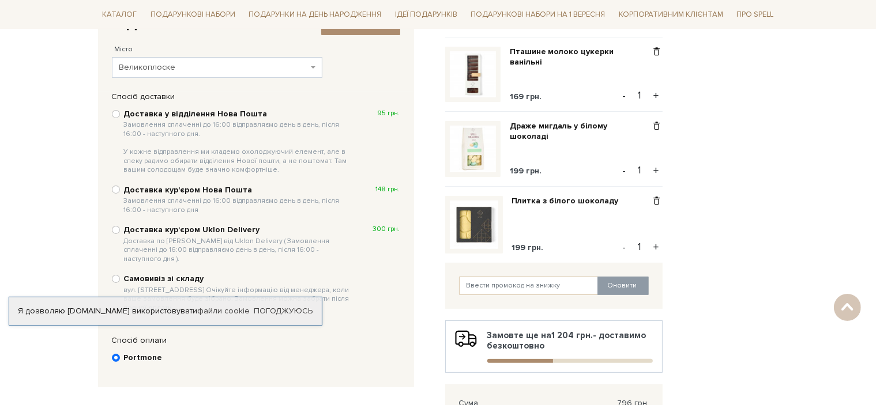
scroll to position [224, 0]
click at [115, 119] on div "Доставка у відділення Нова Пошта Замовлення сплаченні до 16:00 відправляємо ден…" at bounding box center [256, 142] width 288 height 68
click at [115, 114] on input "Доставка у відділення Нова Пошта Замовлення сплаченні до 16:00 відправляємо ден…" at bounding box center [116, 114] width 8 height 8
radio input "true"
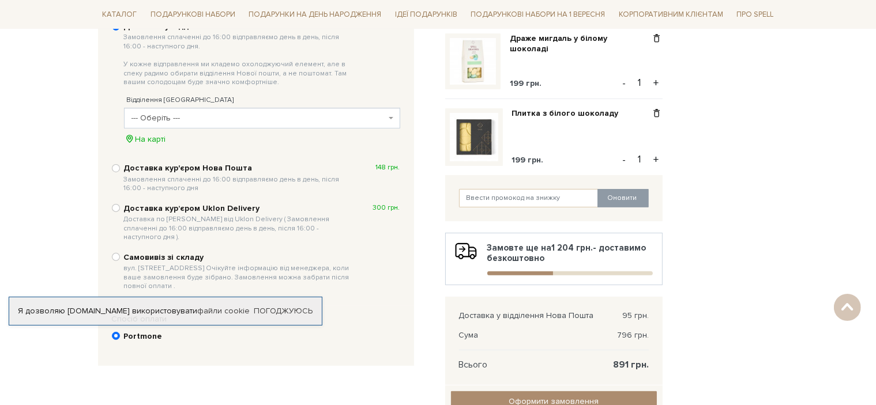
scroll to position [339, 0]
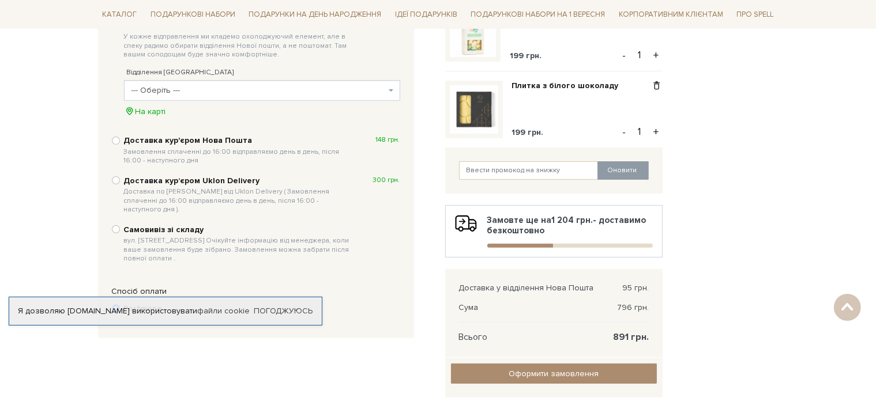
click at [302, 92] on span "--- Оберіть ---" at bounding box center [258, 91] width 254 height 12
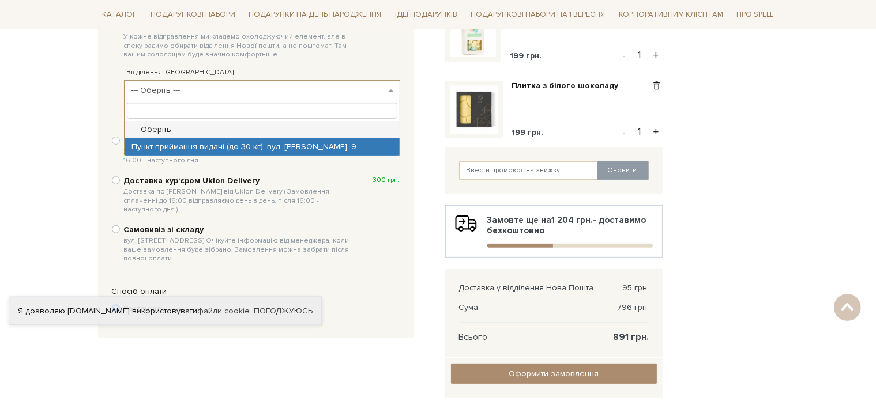
select select "Пункт приймання-видачі (до 30 кг): вул. Терешкової, 9"
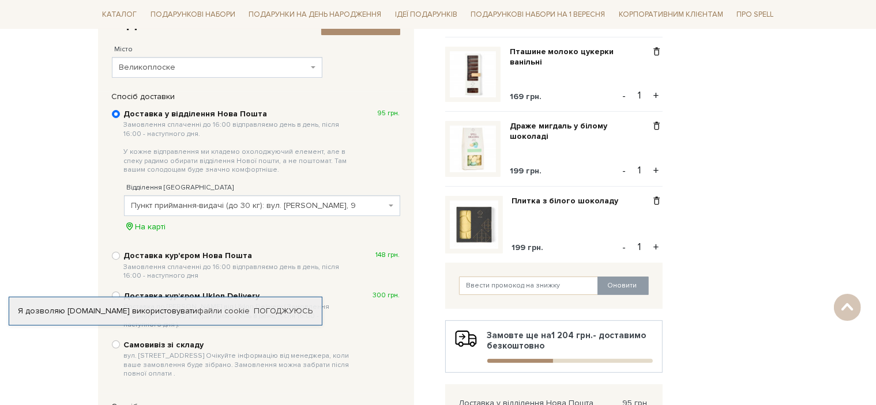
scroll to position [454, 0]
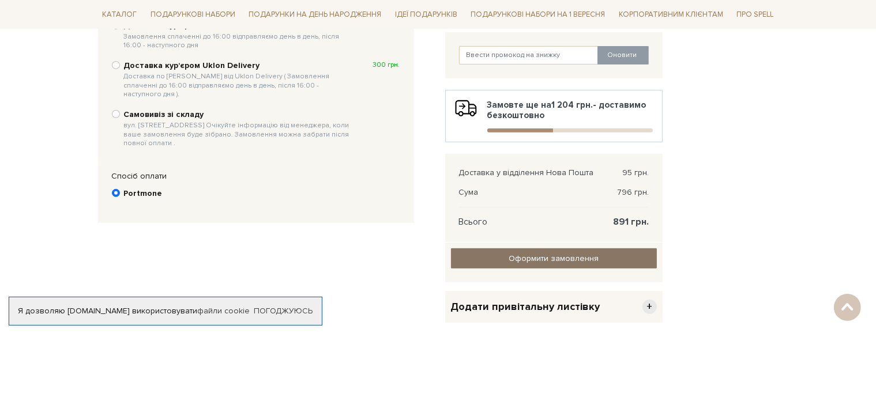
click at [558, 262] on input "Оформити замовлення" at bounding box center [554, 259] width 206 height 20
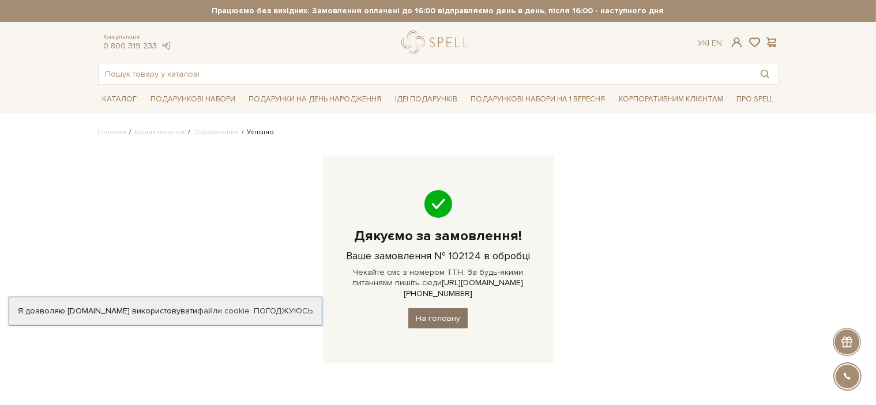
click at [422, 309] on link "На головну" at bounding box center [437, 319] width 59 height 20
